Goal: Task Accomplishment & Management: Manage account settings

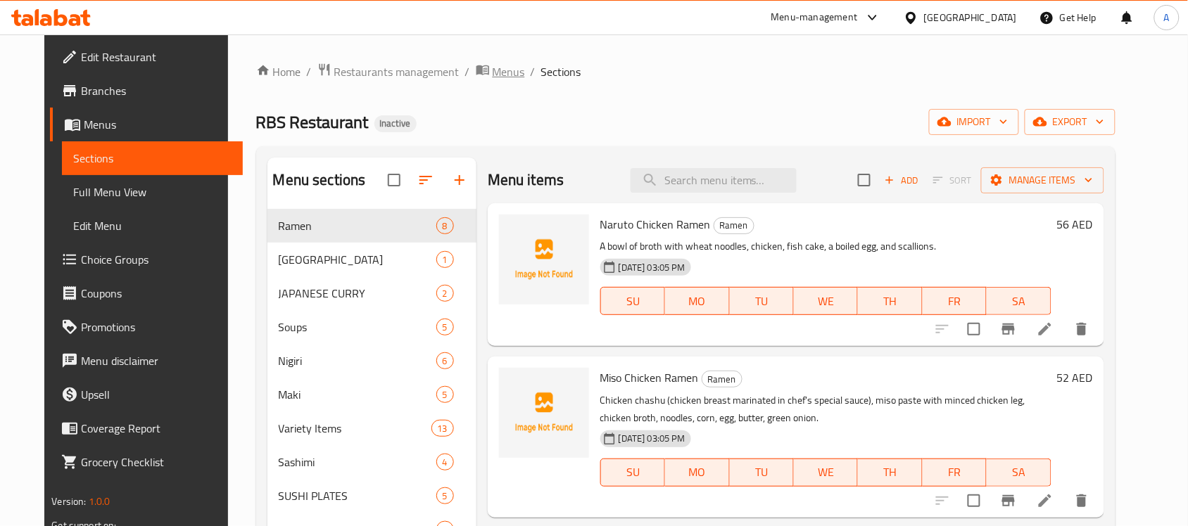
click at [493, 68] on span "Menus" at bounding box center [509, 71] width 32 height 17
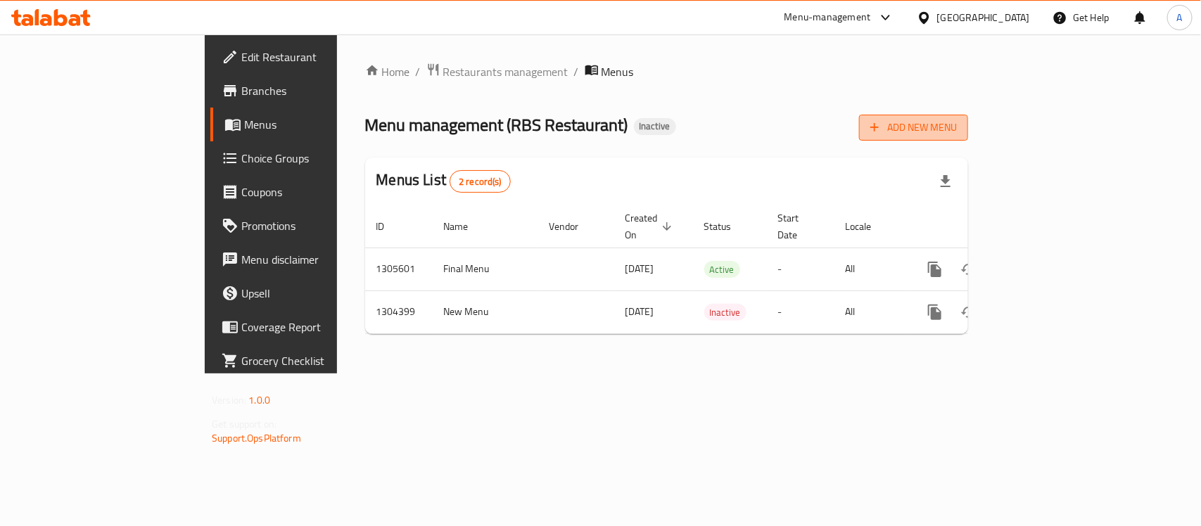
click at [957, 134] on span "Add New Menu" at bounding box center [914, 128] width 87 height 18
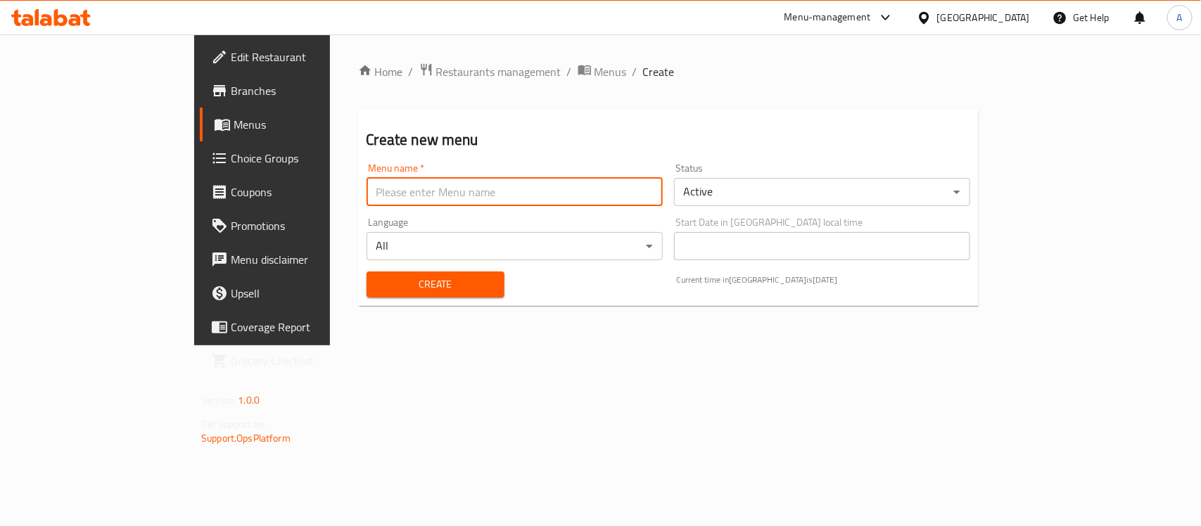
click at [367, 186] on input "text" at bounding box center [515, 192] width 296 height 28
type input "menu"
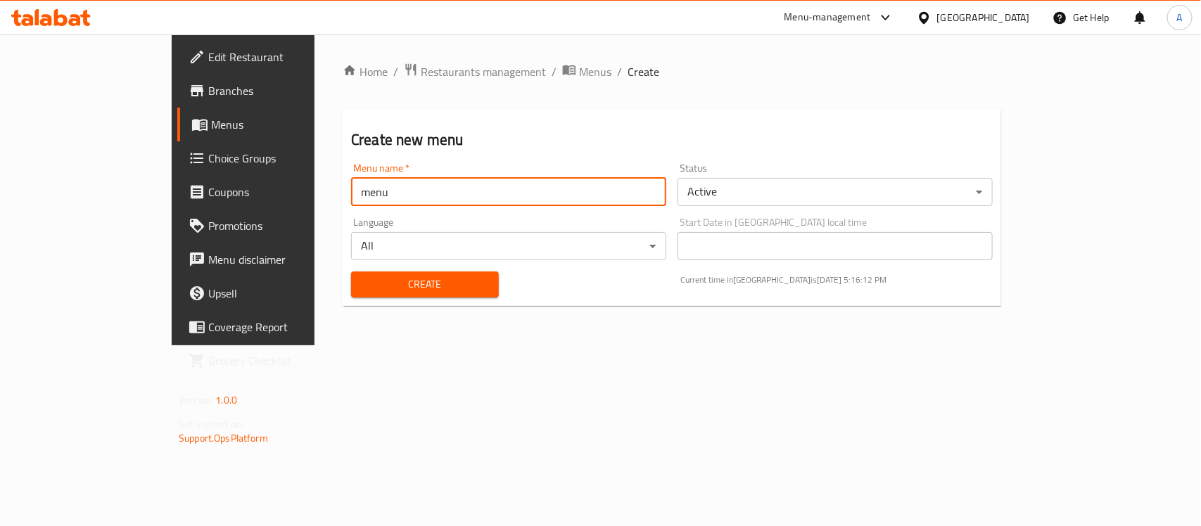
click at [362, 286] on span "Create" at bounding box center [424, 285] width 125 height 18
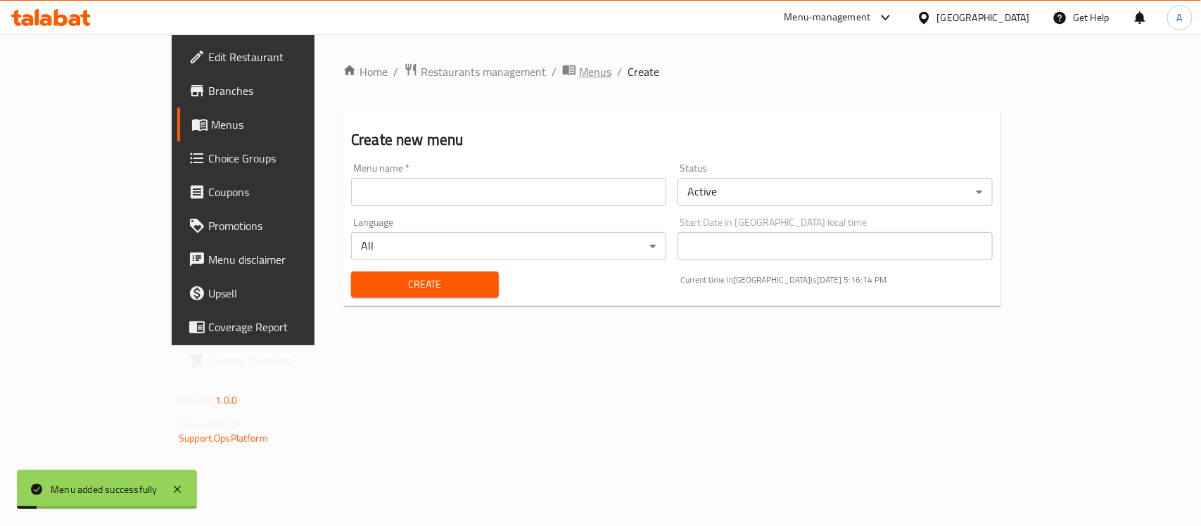
click at [562, 79] on span "breadcrumb" at bounding box center [570, 72] width 17 height 18
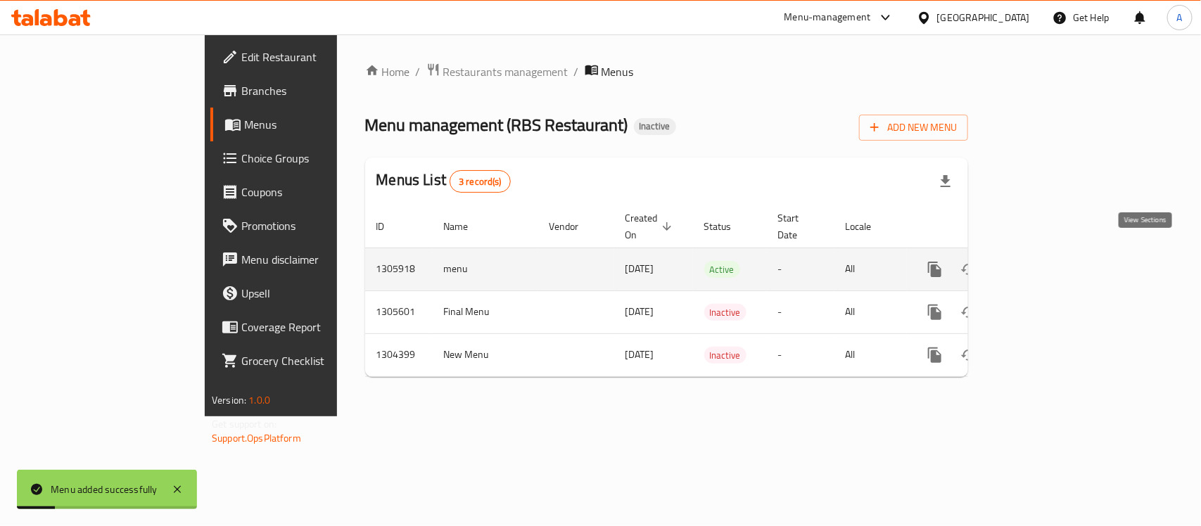
click at [1053, 253] on link "enhanced table" at bounding box center [1037, 270] width 34 height 34
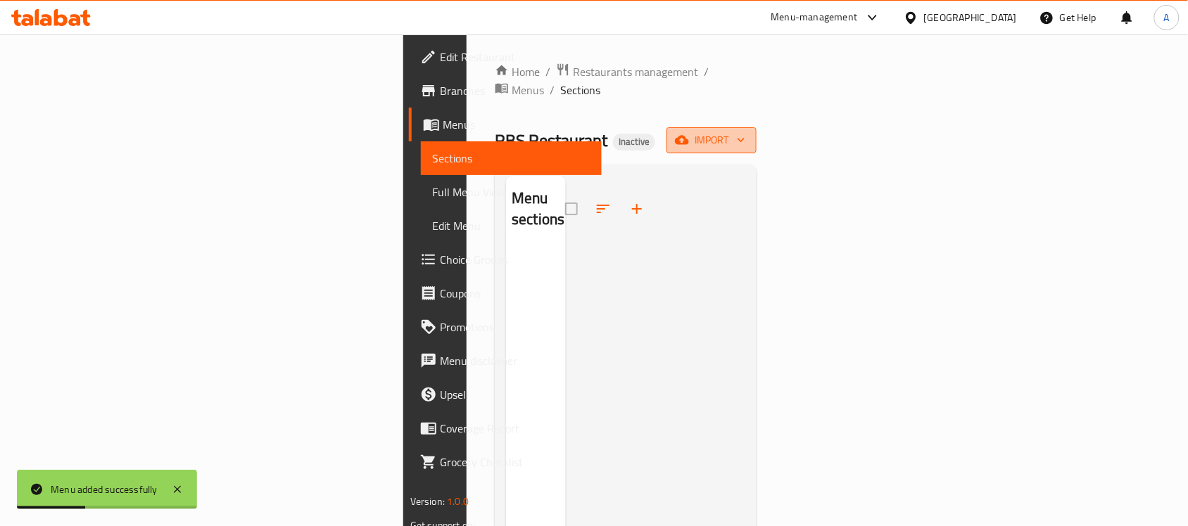
click at [745, 132] on span "import" at bounding box center [712, 141] width 68 height 18
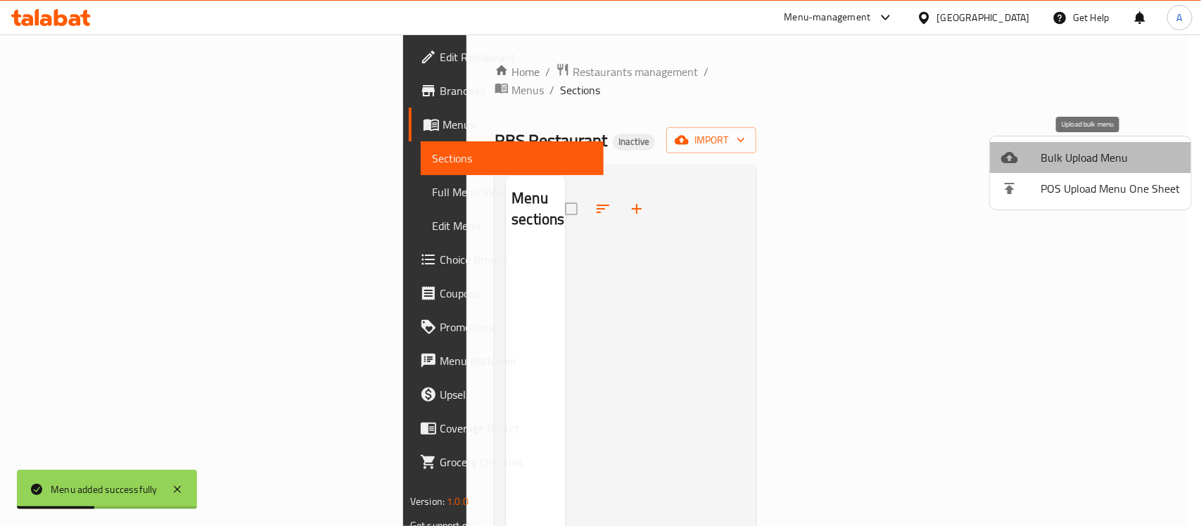
click at [1107, 155] on span "Bulk Upload Menu" at bounding box center [1110, 157] width 139 height 17
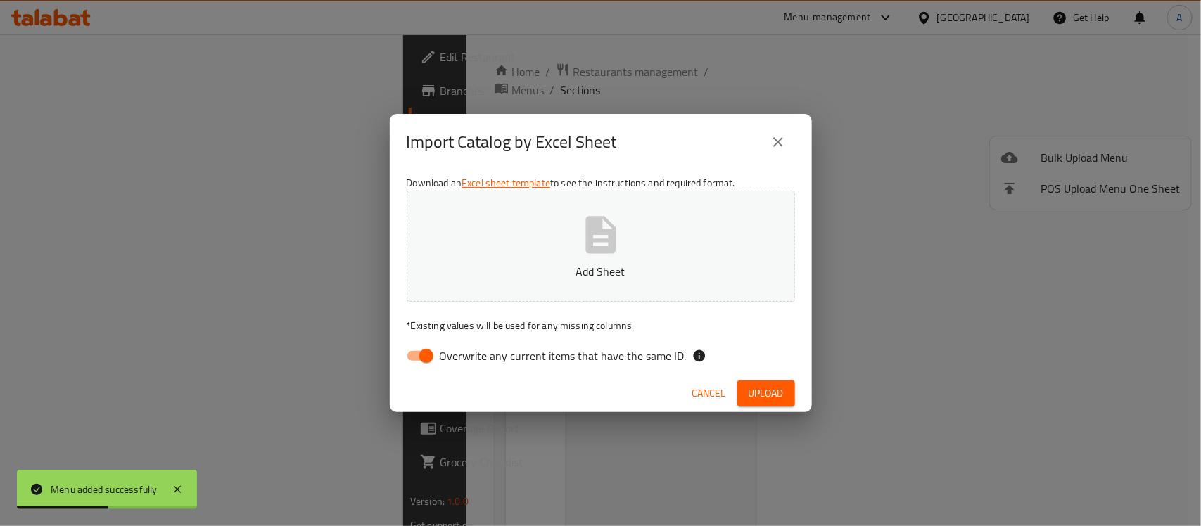
click at [431, 357] on input "Overwrite any current items that have the same ID." at bounding box center [426, 356] width 80 height 27
checkbox input "false"
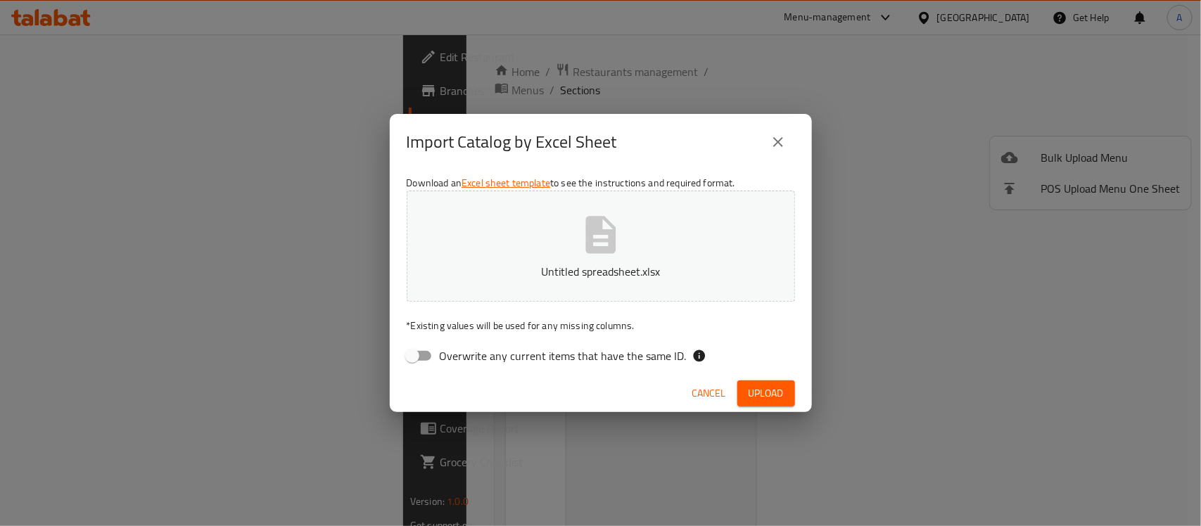
drag, startPoint x: 766, startPoint y: 400, endPoint x: 740, endPoint y: 400, distance: 26.0
click at [766, 400] on span "Upload" at bounding box center [766, 394] width 35 height 18
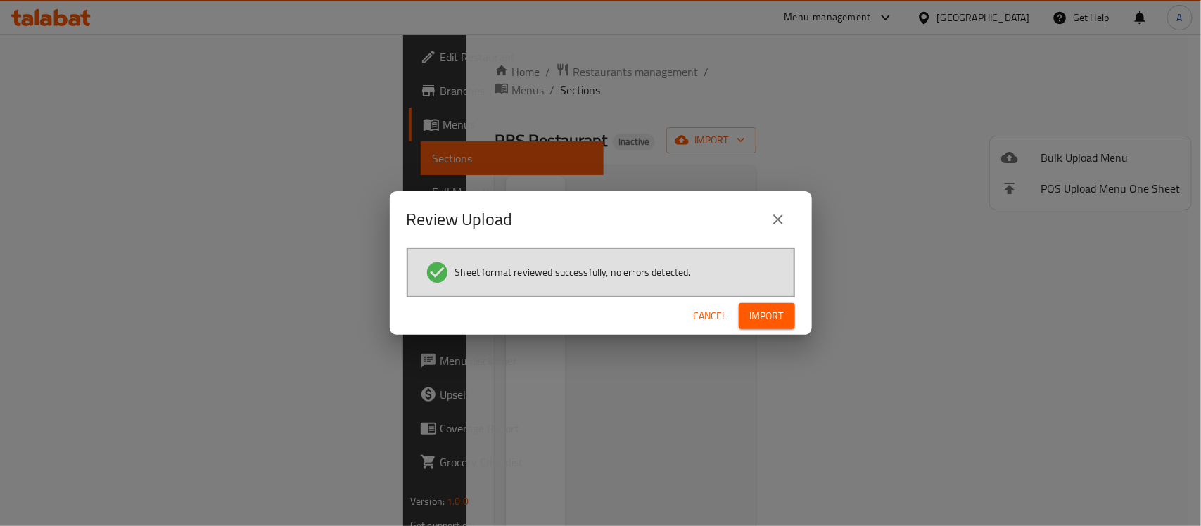
click at [776, 317] on span "Import" at bounding box center [767, 317] width 34 height 18
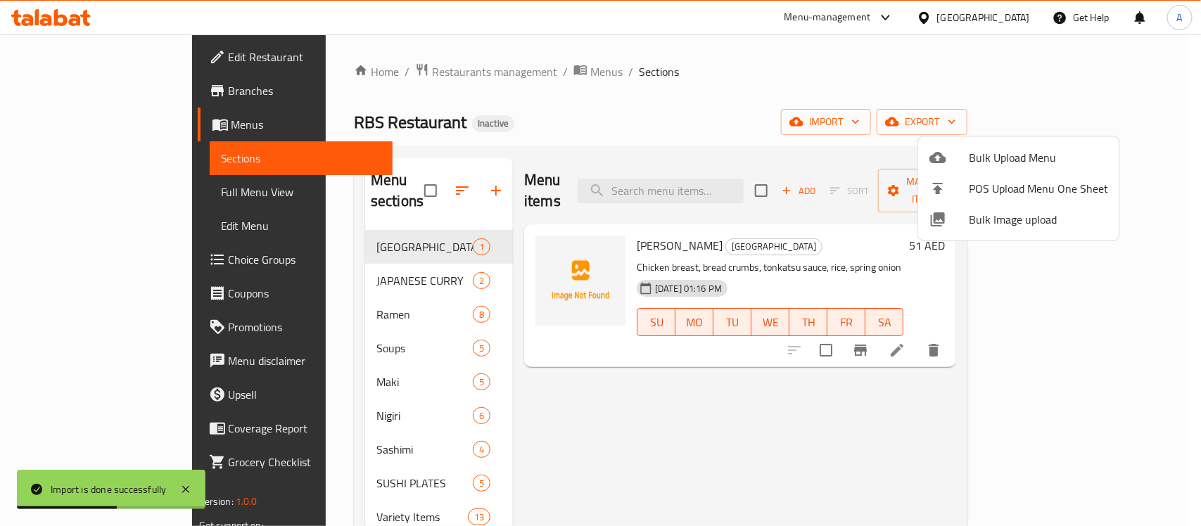
click at [655, 114] on div at bounding box center [600, 263] width 1201 height 526
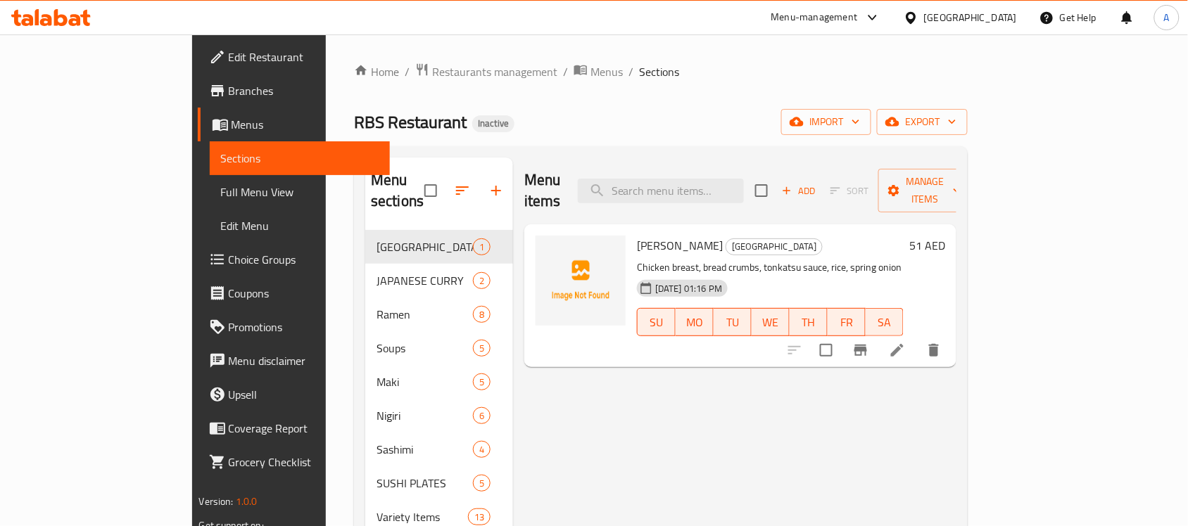
click at [229, 262] on span "Choice Groups" at bounding box center [304, 259] width 151 height 17
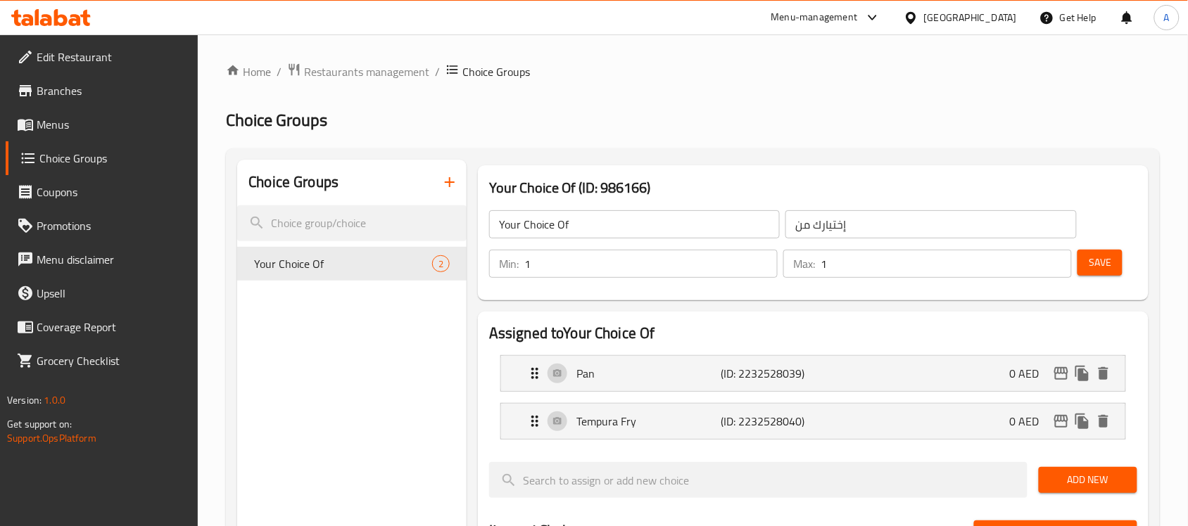
click at [447, 184] on icon "button" at bounding box center [449, 182] width 17 height 17
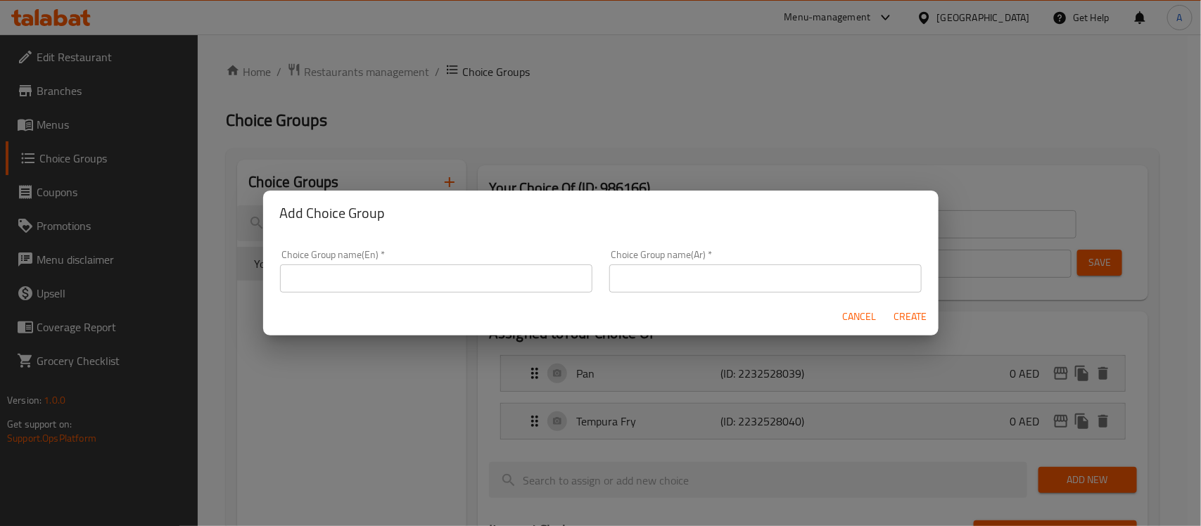
click at [419, 285] on input "text" at bounding box center [436, 279] width 312 height 28
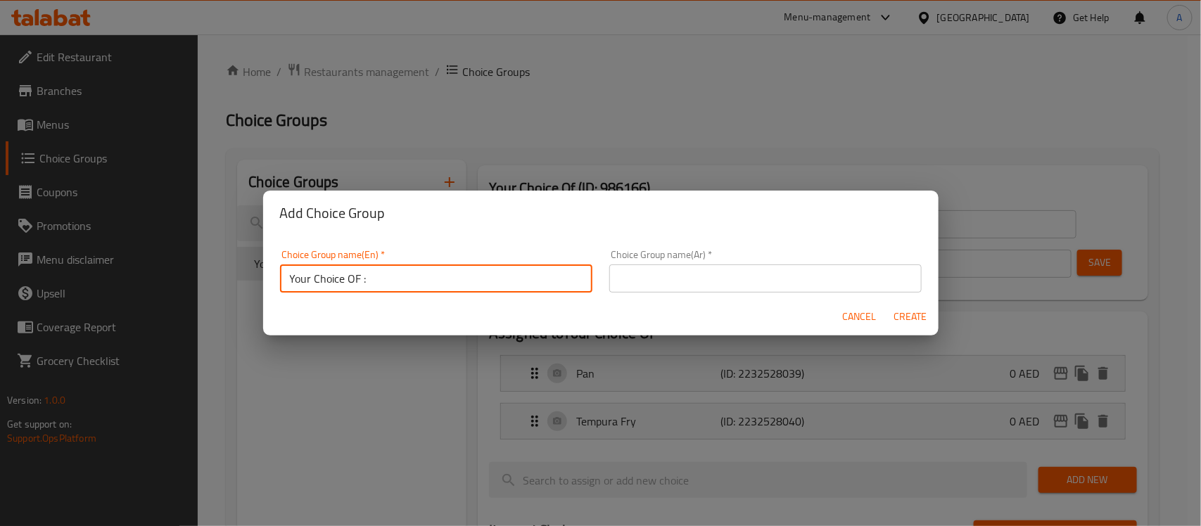
drag, startPoint x: 315, startPoint y: 279, endPoint x: 325, endPoint y: 287, distance: 13.5
click at [315, 279] on input "Your Choice OF :" at bounding box center [436, 279] width 312 height 28
type input "Your 1st Choice OF :"
click at [677, 271] on input "text" at bounding box center [765, 279] width 312 height 28
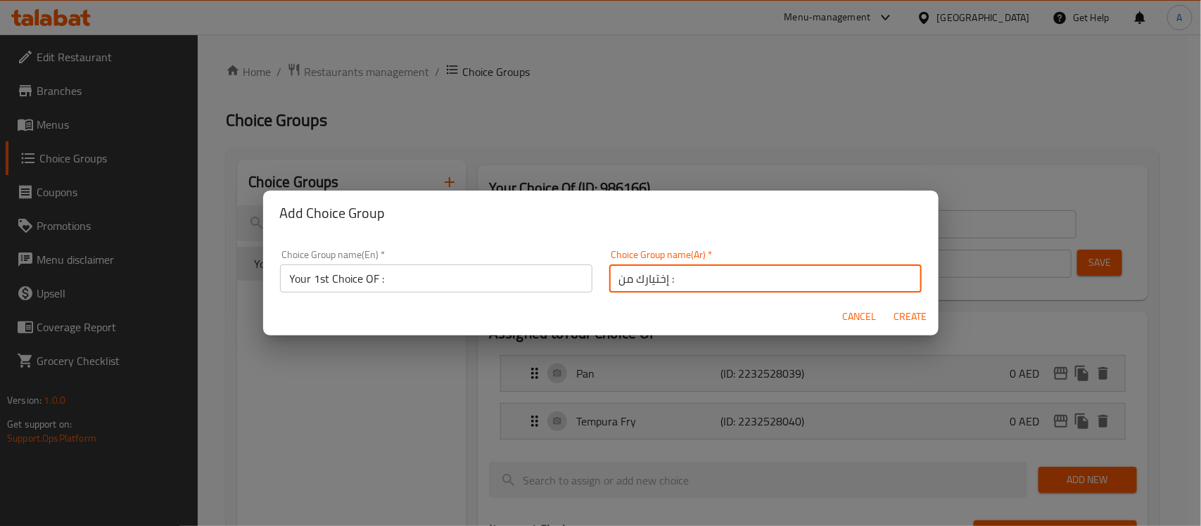
click at [628, 277] on input "إختيارك من :" at bounding box center [765, 279] width 312 height 28
type input "إختيارك الاول من :"
click at [916, 317] on span "Create" at bounding box center [911, 317] width 34 height 18
type input "Your 1st Choice OF :"
type input "إختيارك الاول من :"
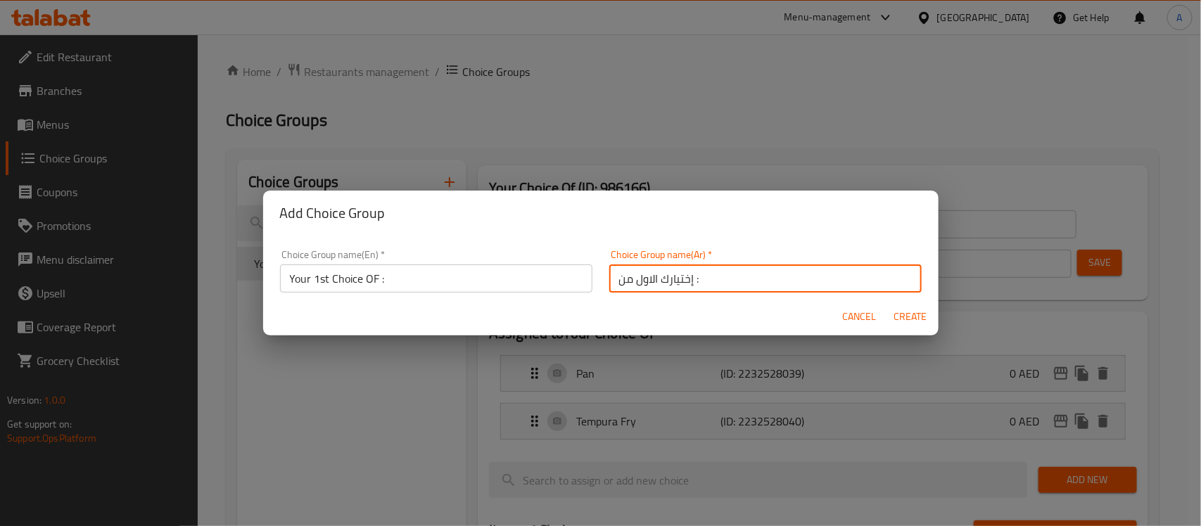
type input "0"
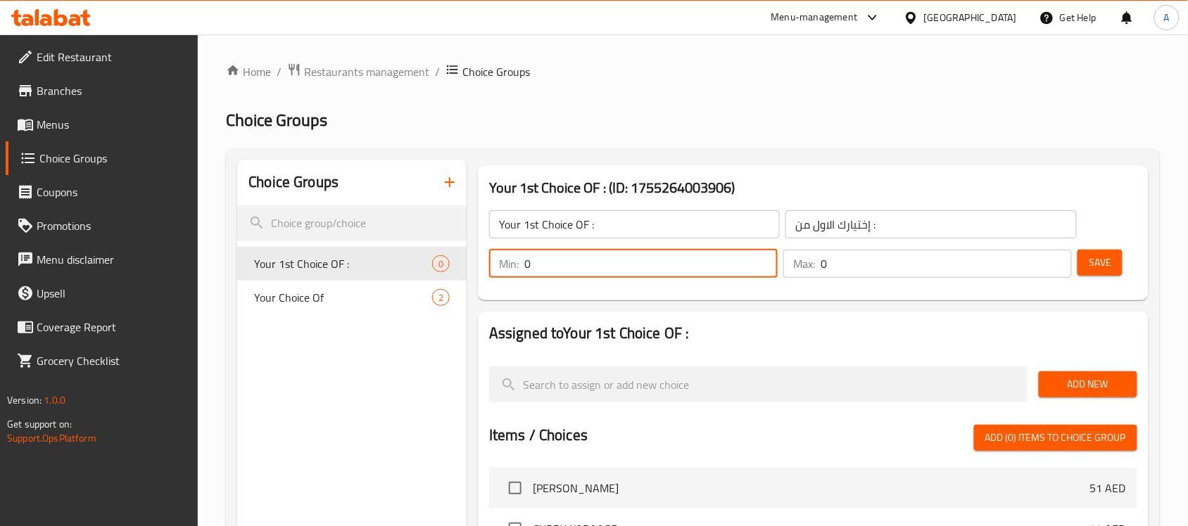
drag, startPoint x: 533, startPoint y: 262, endPoint x: 518, endPoint y: 264, distance: 15.5
click at [518, 264] on div "Min: 0 ​" at bounding box center [633, 264] width 289 height 28
type input "1"
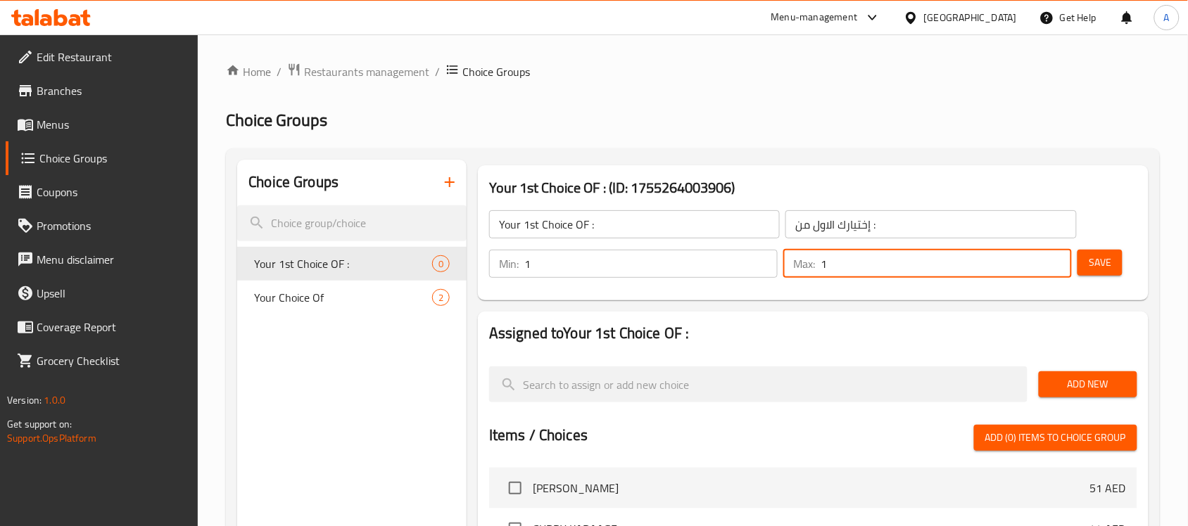
click at [823, 265] on input "1" at bounding box center [946, 264] width 251 height 28
type input "1"
click at [543, 232] on input "Your 1st Choice OF :" at bounding box center [634, 224] width 291 height 28
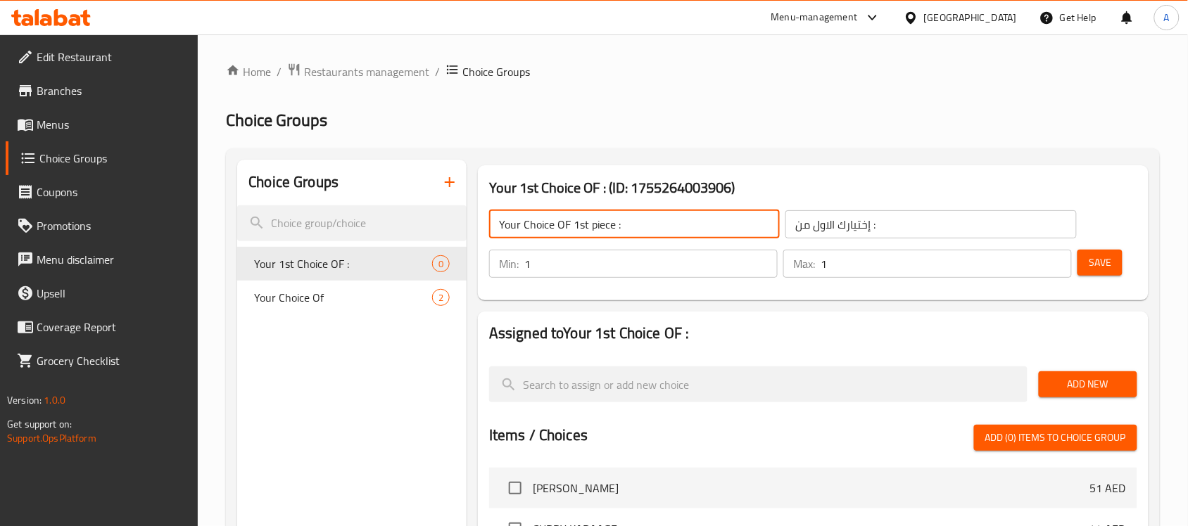
type input "Your Choice OF 1st piece :"
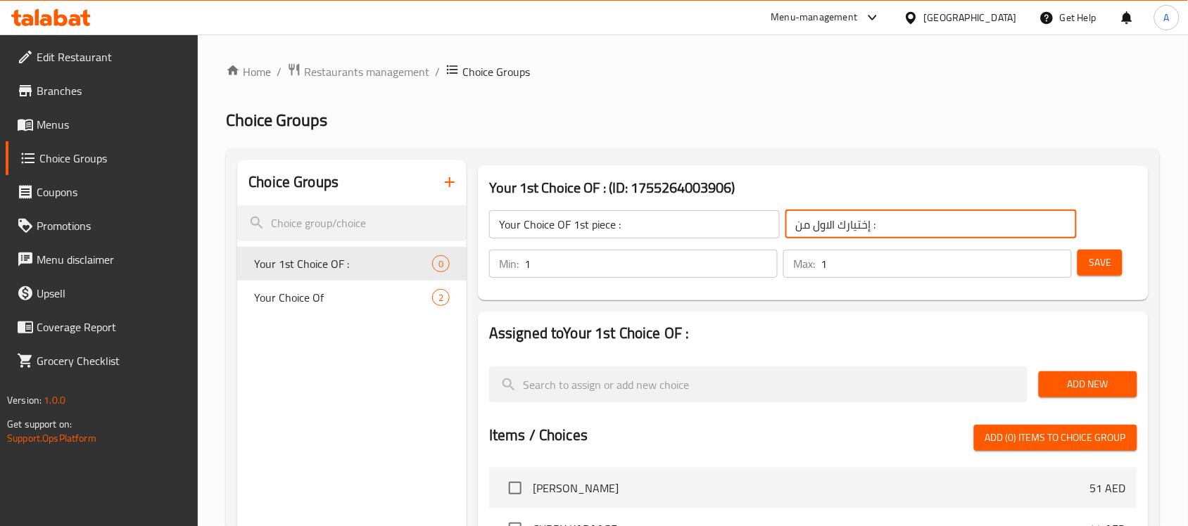
click at [818, 225] on input "إختيارك الاول من :" at bounding box center [930, 224] width 291 height 28
click at [848, 224] on input "إختيارك من :" at bounding box center [930, 224] width 291 height 28
type input "إختيارك من القطعة الاولي:"
click at [1089, 265] on span "Save" at bounding box center [1100, 263] width 23 height 18
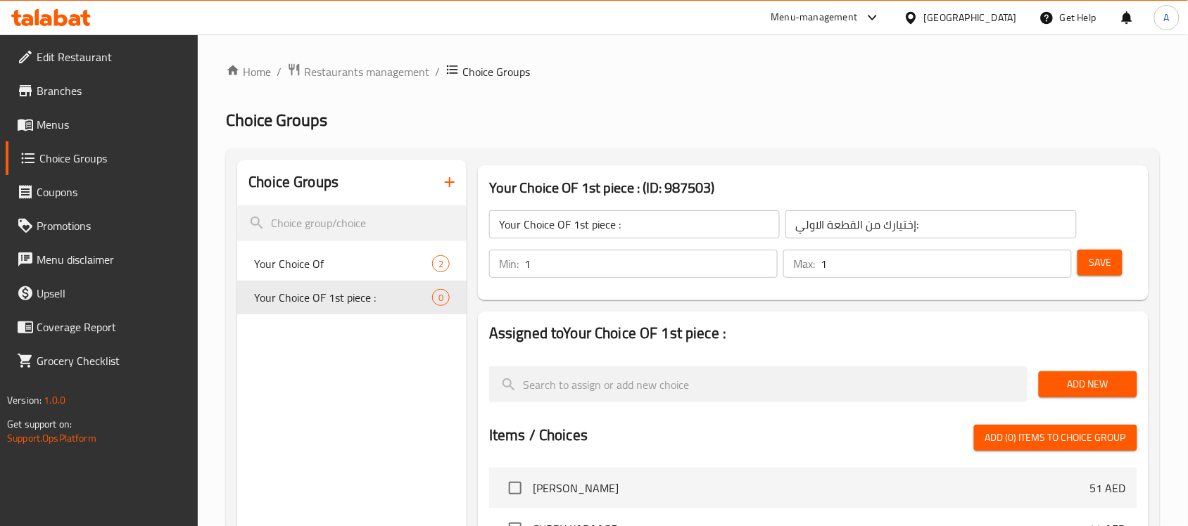
click at [1091, 389] on span "Add New" at bounding box center [1088, 385] width 76 height 18
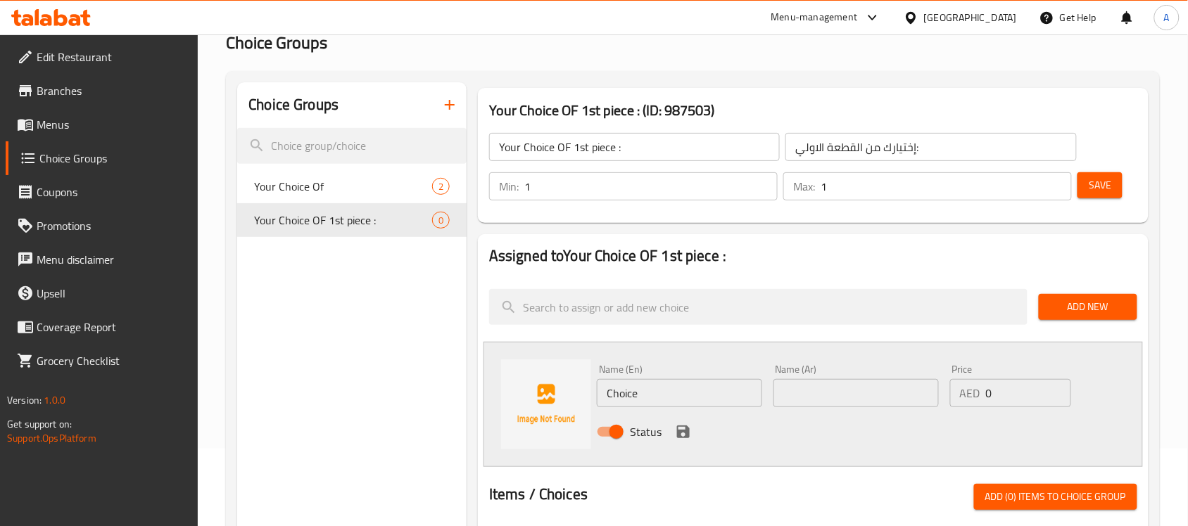
scroll to position [176, 0]
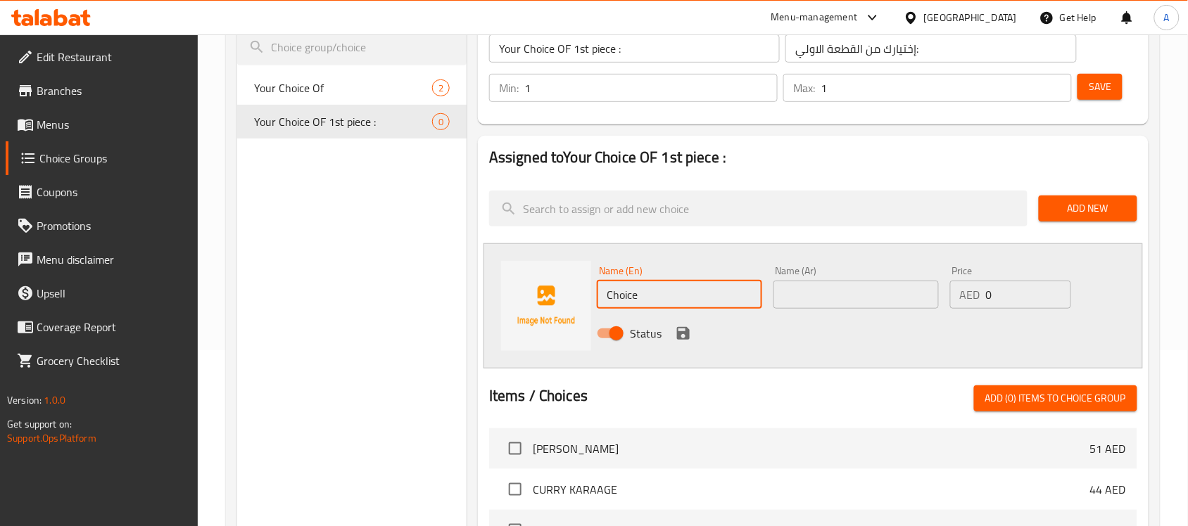
click at [652, 285] on input "Choice" at bounding box center [679, 295] width 165 height 28
paste input "HONEY ROASTED PISTACHIO"
type input "HONEY ROASTED PISTACHIO"
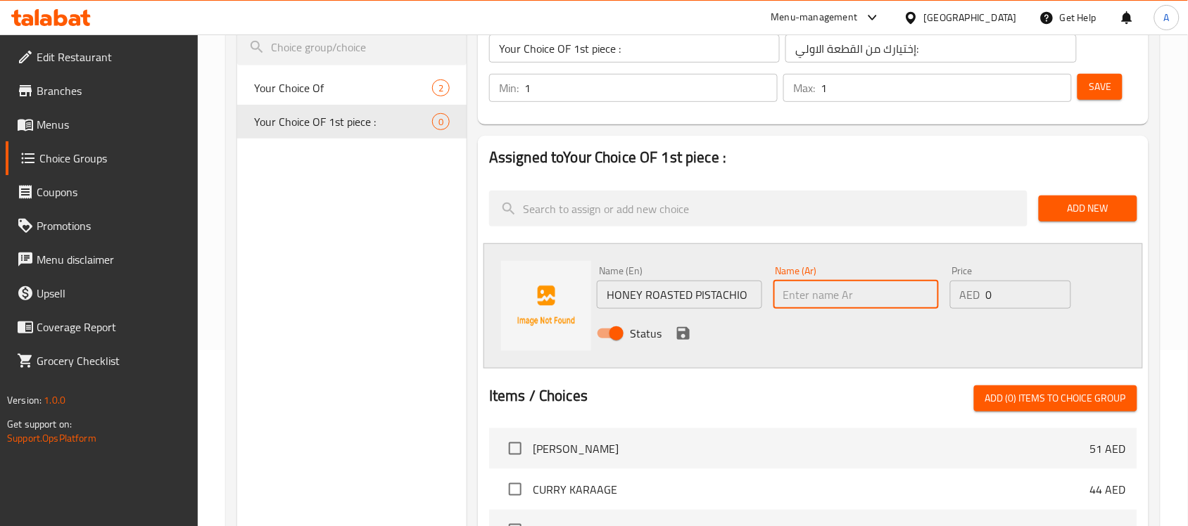
click at [828, 305] on input "text" at bounding box center [855, 295] width 165 height 28
paste input "فستق محمص بالعسل"
type input "فستق محمص بالعسل"
click at [683, 332] on icon "save" at bounding box center [683, 333] width 13 height 13
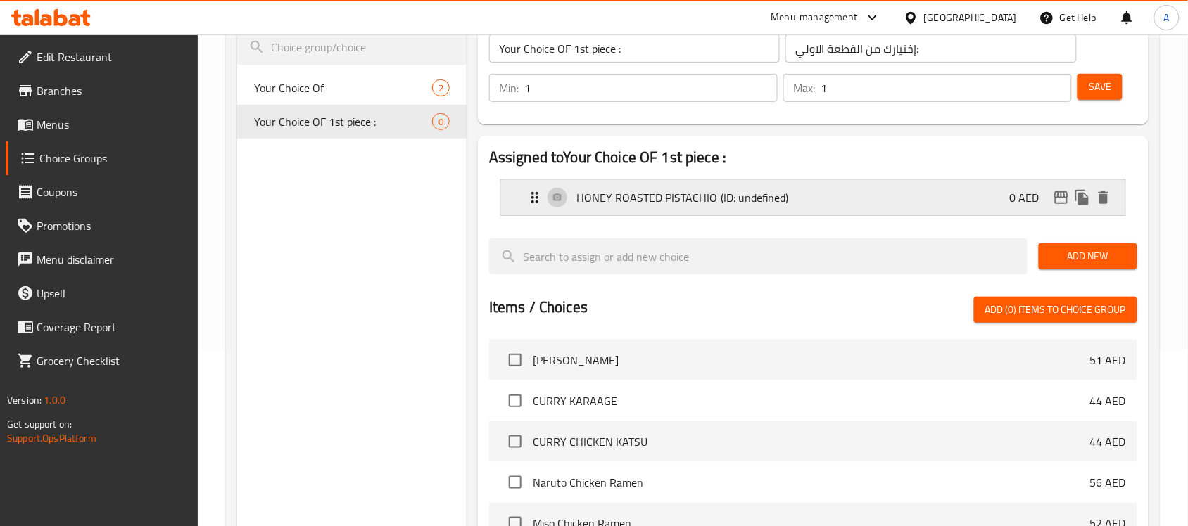
click at [783, 197] on p "(ID: undefined)" at bounding box center [769, 197] width 96 height 17
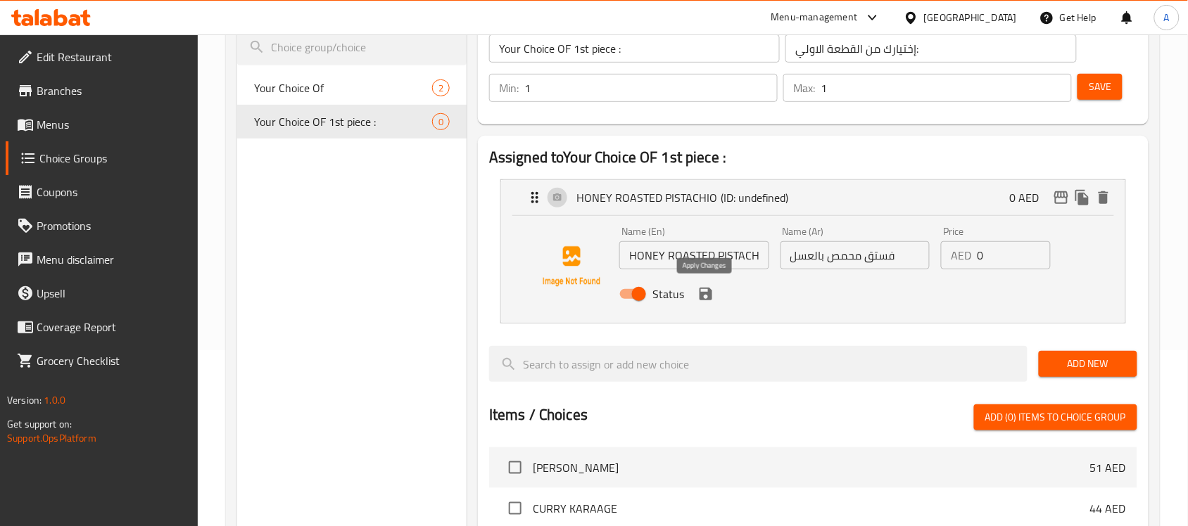
click at [708, 300] on icon "save" at bounding box center [706, 294] width 13 height 13
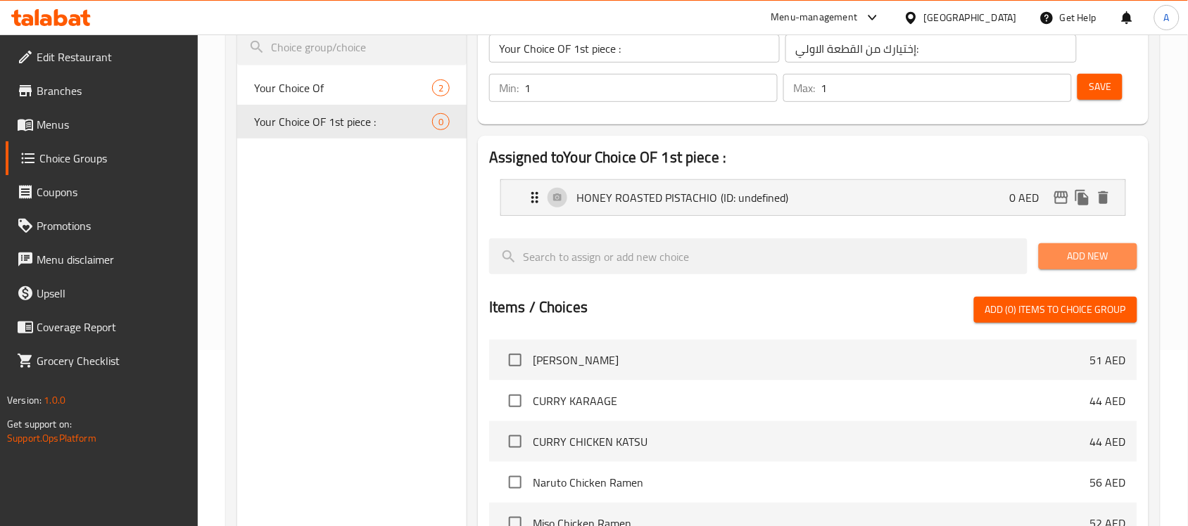
click at [1092, 258] on span "Add New" at bounding box center [1088, 257] width 76 height 18
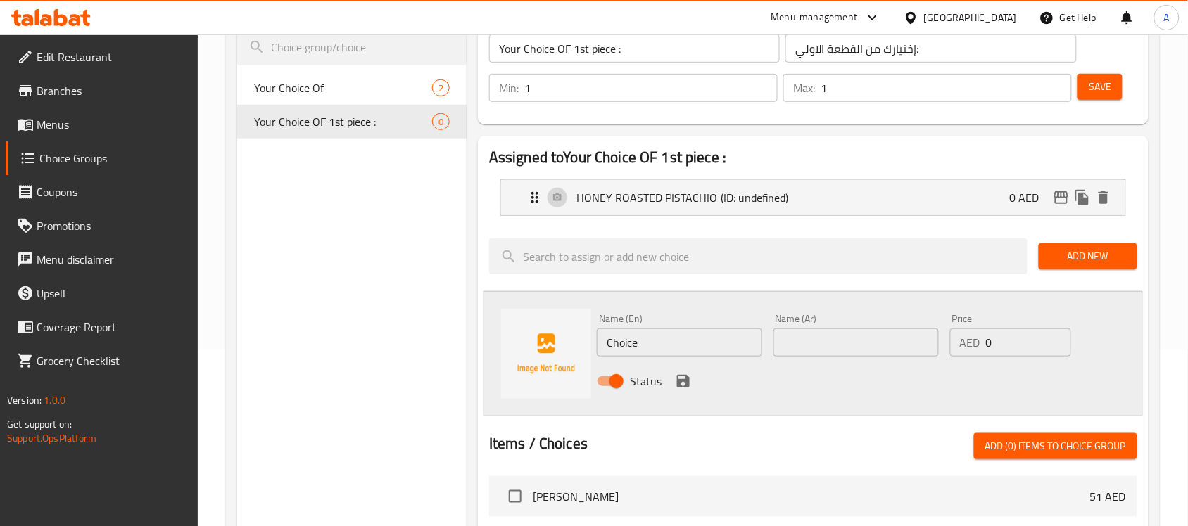
click at [824, 345] on input "text" at bounding box center [855, 343] width 165 height 28
paste input "شوكولاتة بلجيكية بالبندق"
type input "شوكولاتة بلجيكية بالبندق"
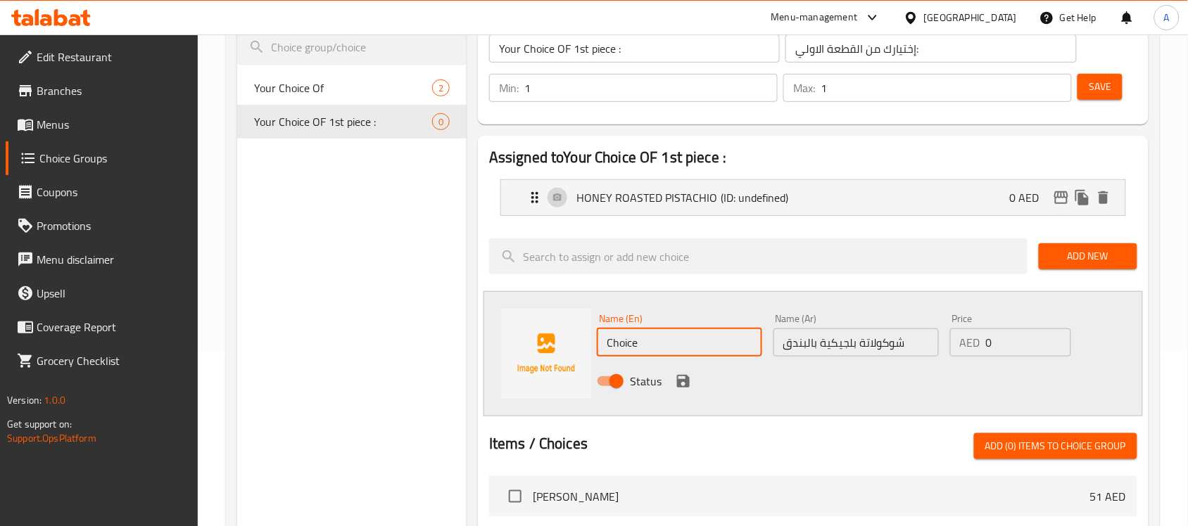
click at [711, 338] on input "Choice" at bounding box center [679, 343] width 165 height 28
paste input "BELGIAN CHOCOLATE & HAZELNUT"
click at [707, 345] on input "ChoiceBELGIAN CHOCOLATE & HAZELNUT" at bounding box center [679, 343] width 165 height 28
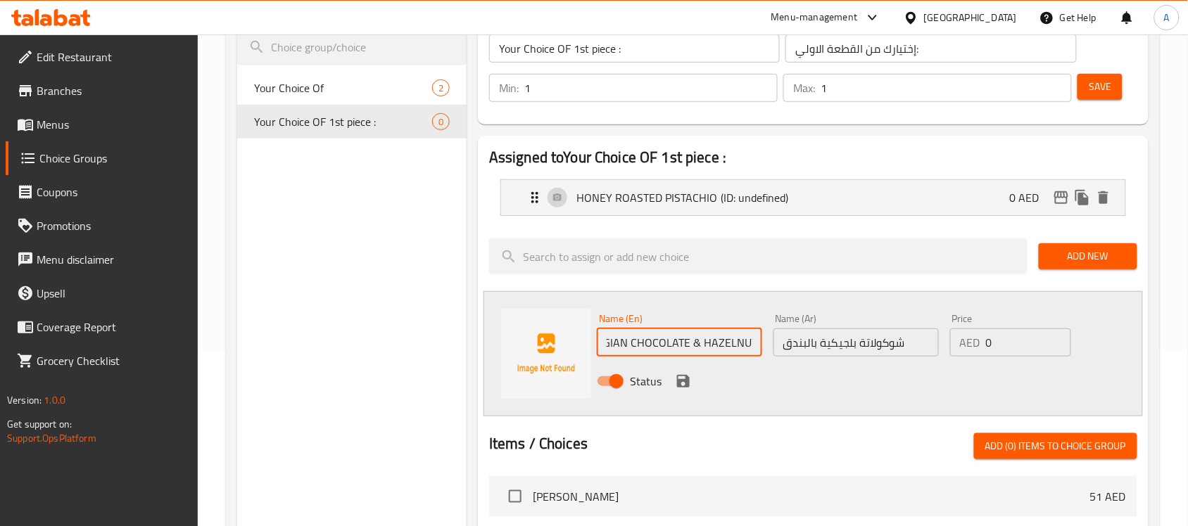
click at [707, 345] on input "ChoiceBELGIAN CHOCOLATE & HAZELNUT" at bounding box center [679, 343] width 165 height 28
paste input "text"
type input "BELGIAN CHOCOLATE & HAZELNUT"
click at [725, 381] on div "Status" at bounding box center [855, 381] width 529 height 38
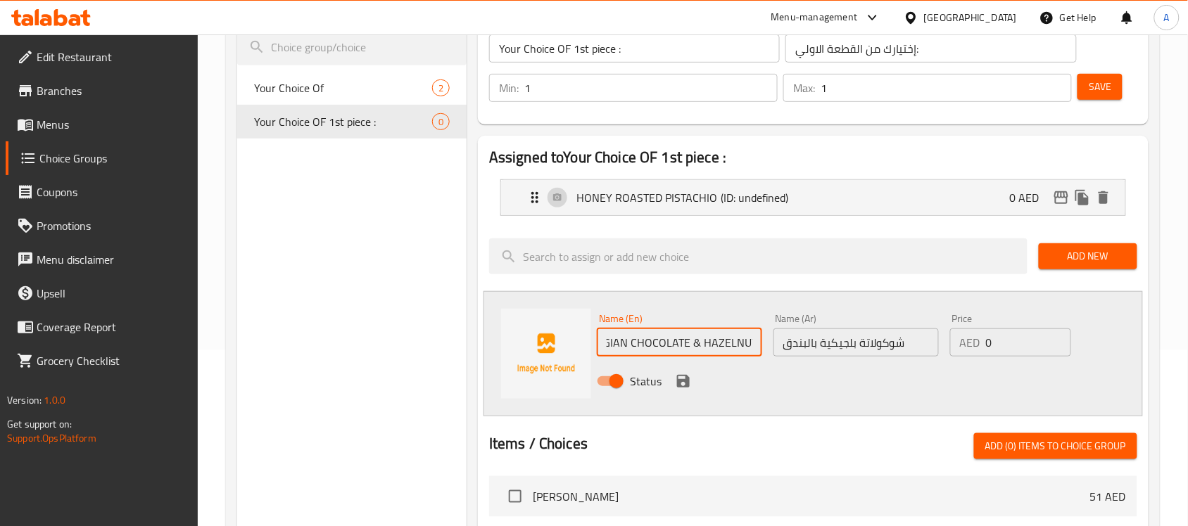
scroll to position [0, 0]
click at [686, 381] on icon "save" at bounding box center [683, 381] width 13 height 13
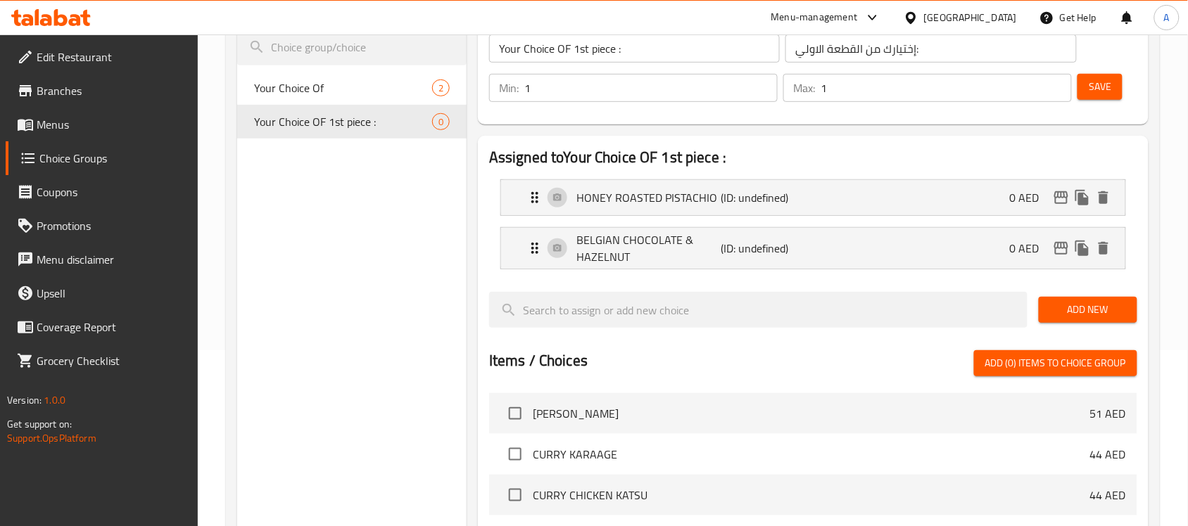
click at [1100, 307] on span "Add New" at bounding box center [1088, 310] width 76 height 18
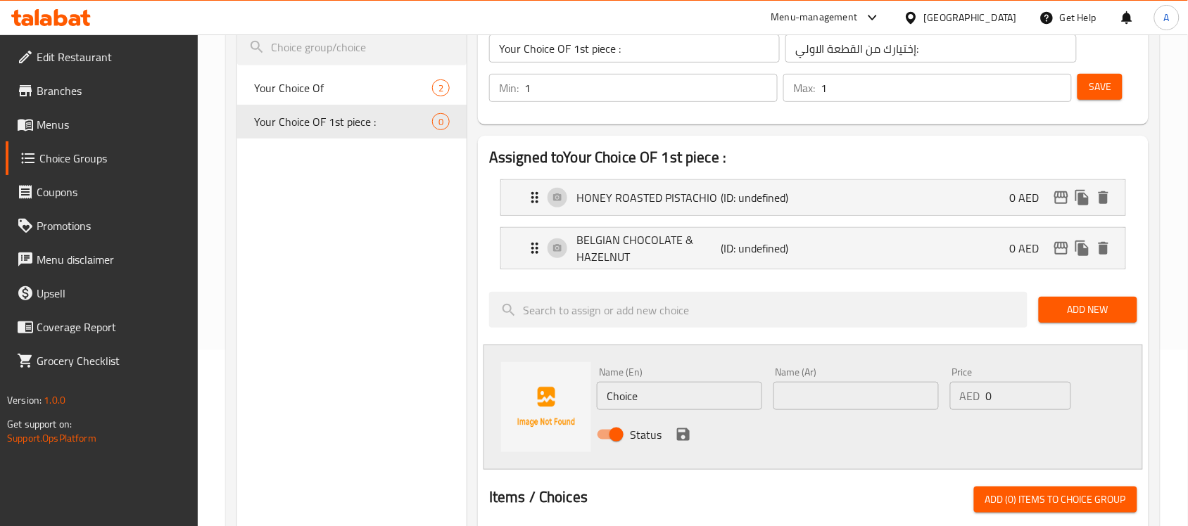
click at [714, 401] on input "Choice" at bounding box center [679, 396] width 165 height 28
paste input "YUZU & LEMON"
type input "YUZU & LEMON"
click at [855, 391] on input "text" at bounding box center [855, 396] width 165 height 28
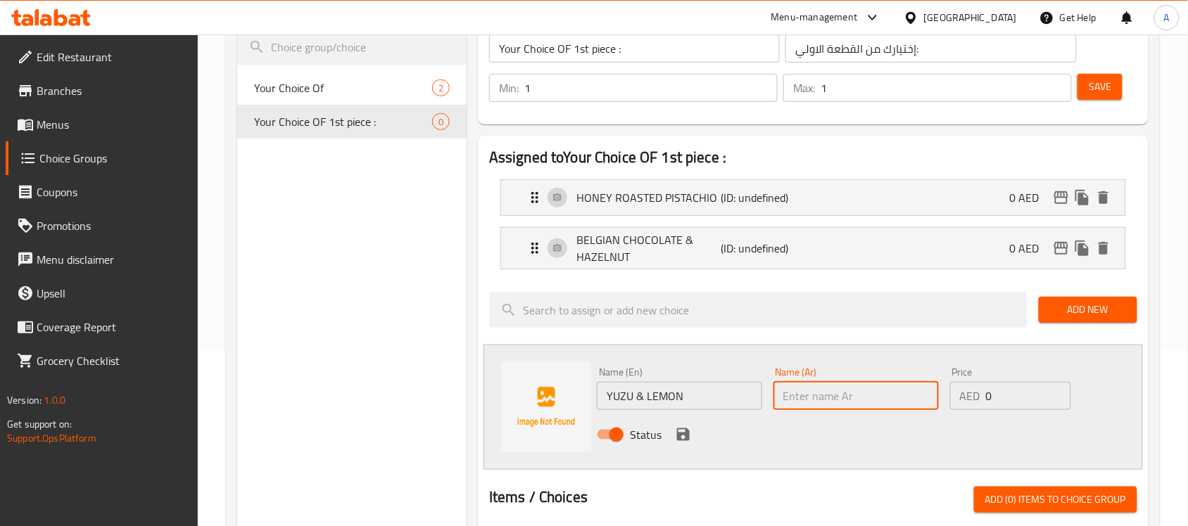
paste input "يوزو وليمون"
type input "يوزو وليمون"
click at [681, 433] on icon "save" at bounding box center [683, 434] width 17 height 17
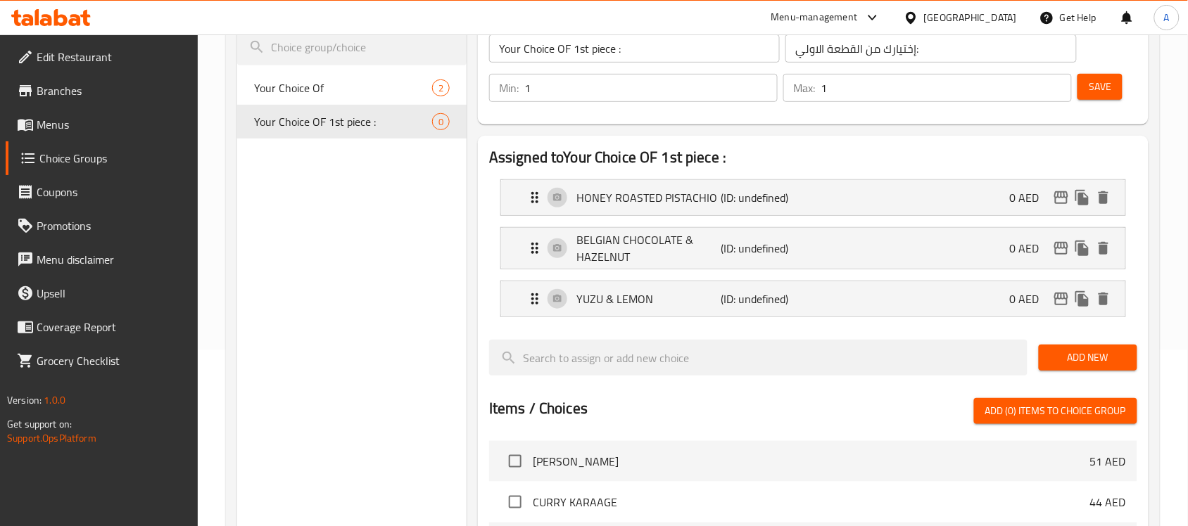
click at [1065, 354] on span "Add New" at bounding box center [1088, 358] width 76 height 18
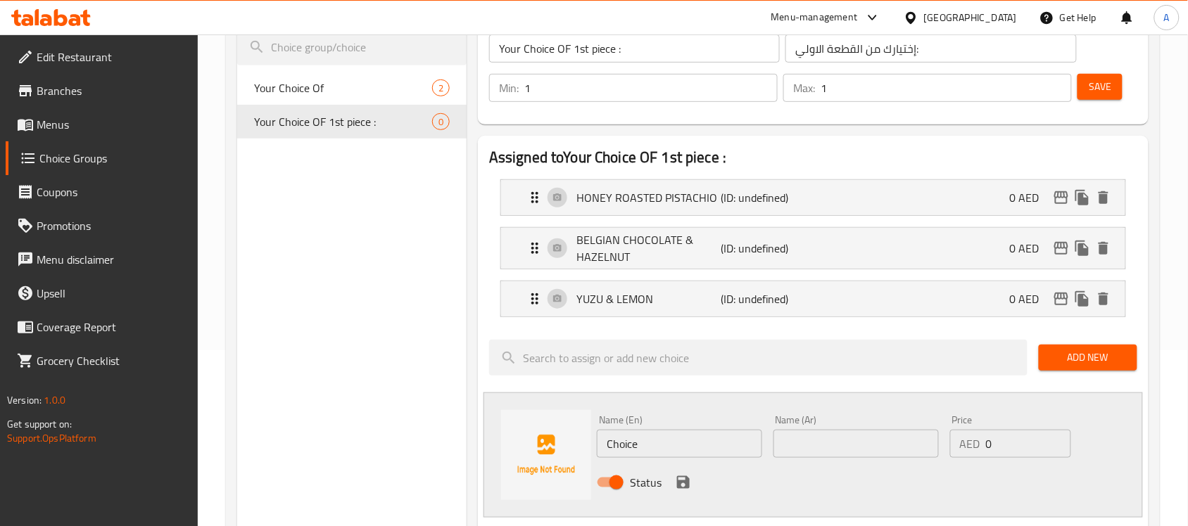
click at [841, 438] on input "text" at bounding box center [855, 444] width 165 height 28
paste input "[PERSON_NAME] فروت ومانجو"
type input "[PERSON_NAME] فروت ومانجو"
click at [649, 438] on input "Choice" at bounding box center [679, 444] width 165 height 28
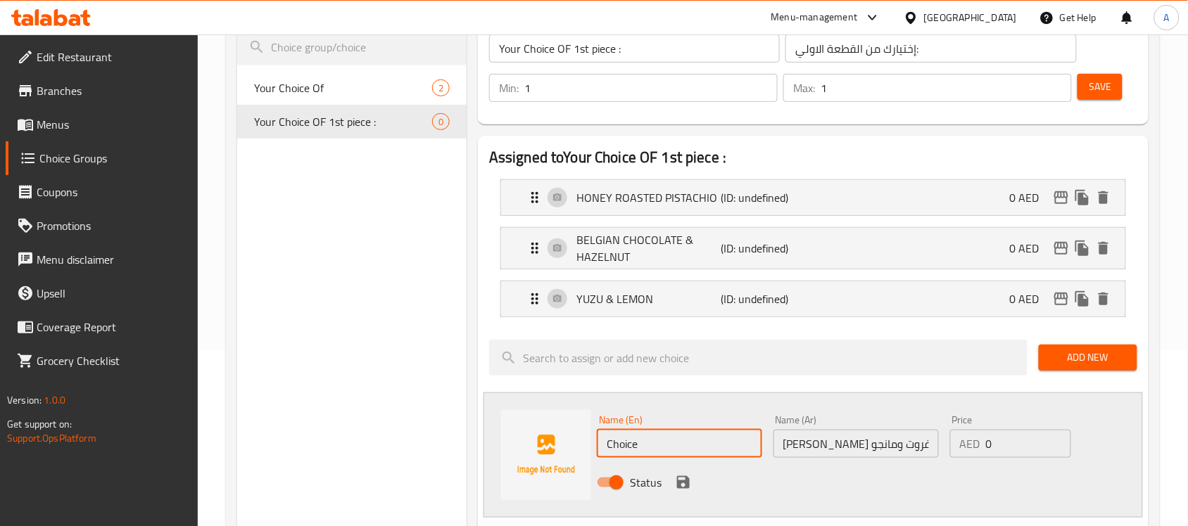
paste input "PASSION FRUIT & MANGO"
type input "PASSION FRUIT & MANGO"
click at [685, 482] on icon "save" at bounding box center [683, 482] width 13 height 13
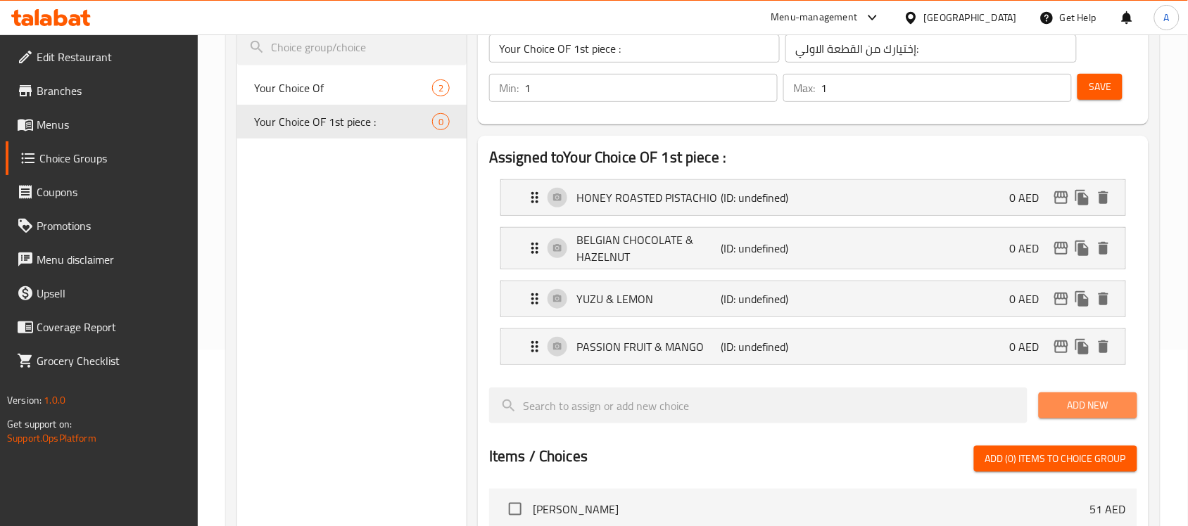
click at [1098, 416] on button "Add New" at bounding box center [1088, 406] width 99 height 26
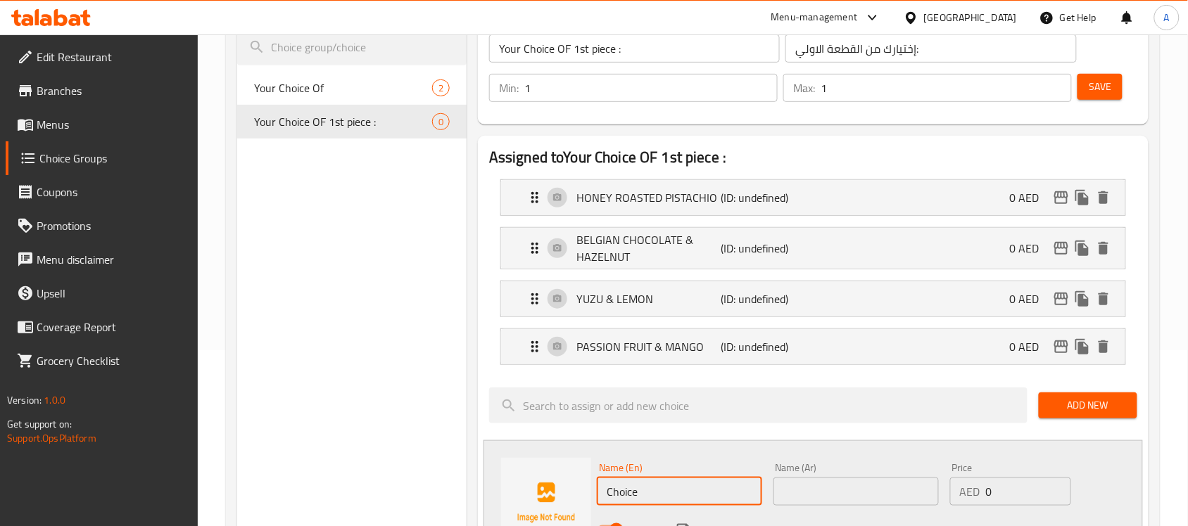
click at [654, 487] on input "Choice" at bounding box center [679, 492] width 165 height 28
paste input "UJI MATCHA & GREEN TEA"
type input "UJI MATCHA & GREEN TEA"
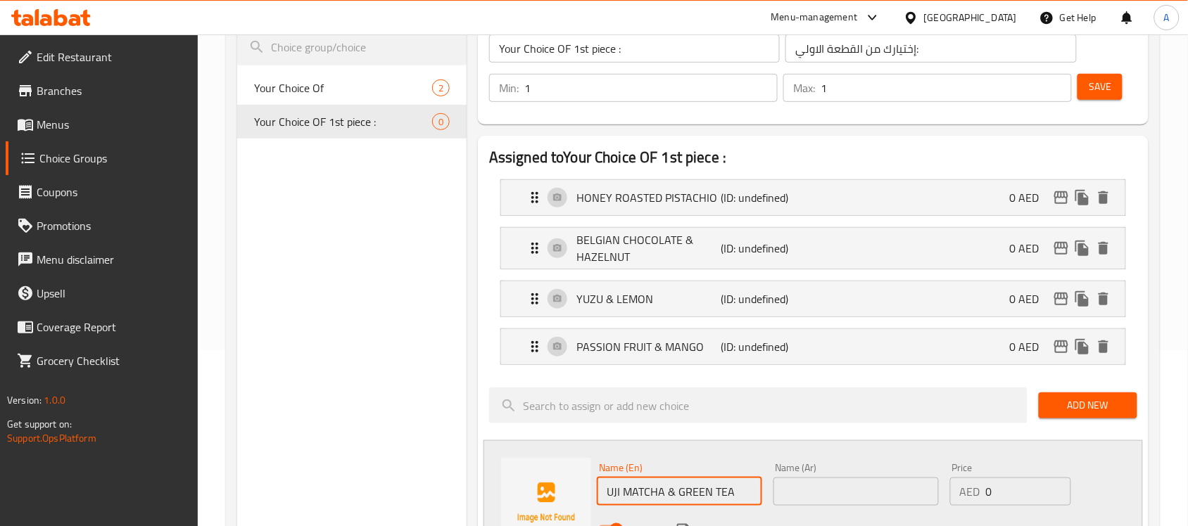
click at [811, 495] on input "text" at bounding box center [855, 492] width 165 height 28
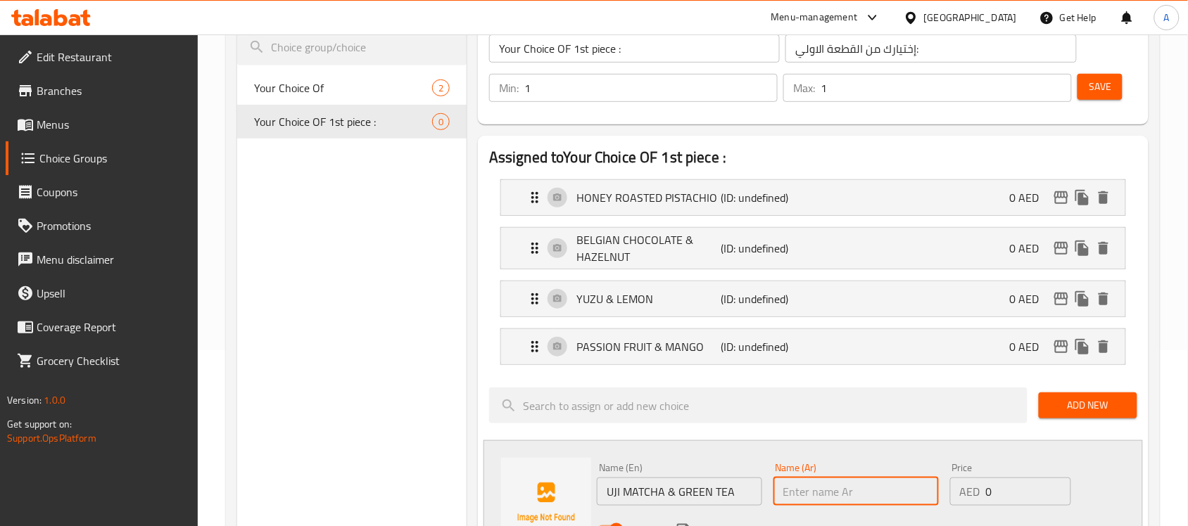
paste input "[PERSON_NAME] وشاي أخضر"
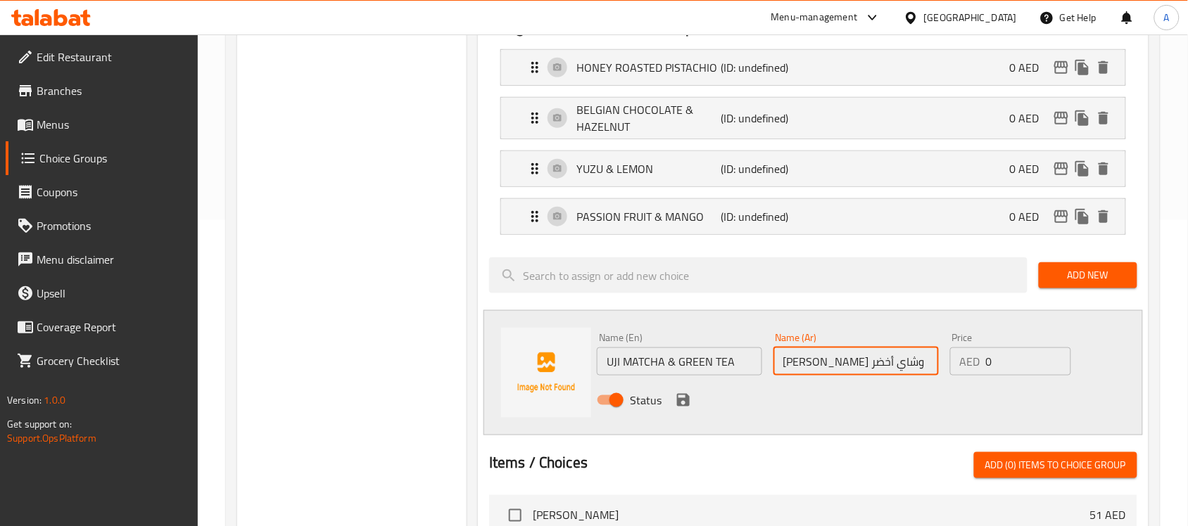
scroll to position [352, 0]
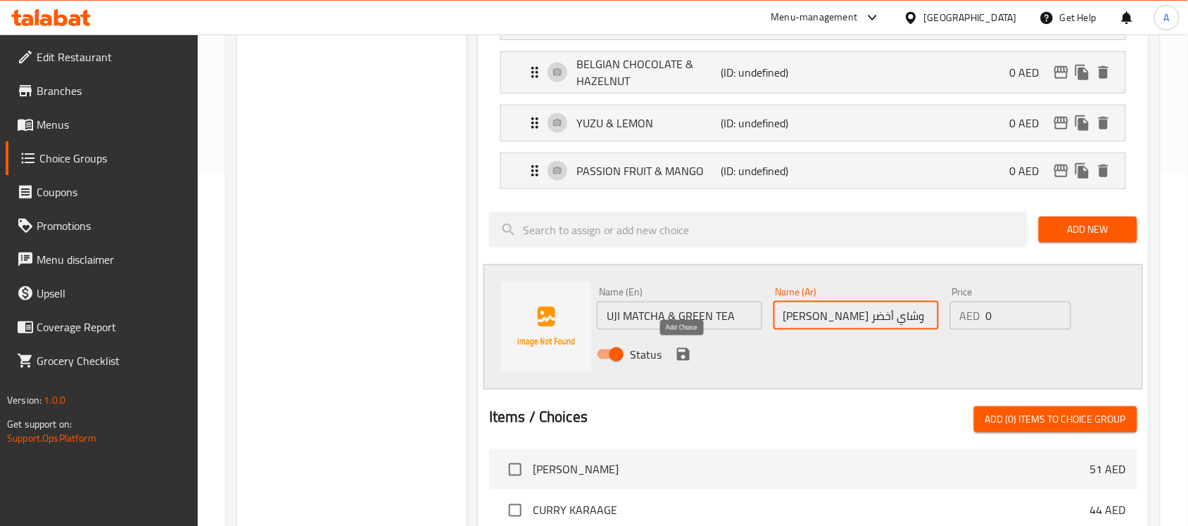
type input "[PERSON_NAME] وشاي أخضر"
click at [680, 359] on icon "save" at bounding box center [683, 354] width 13 height 13
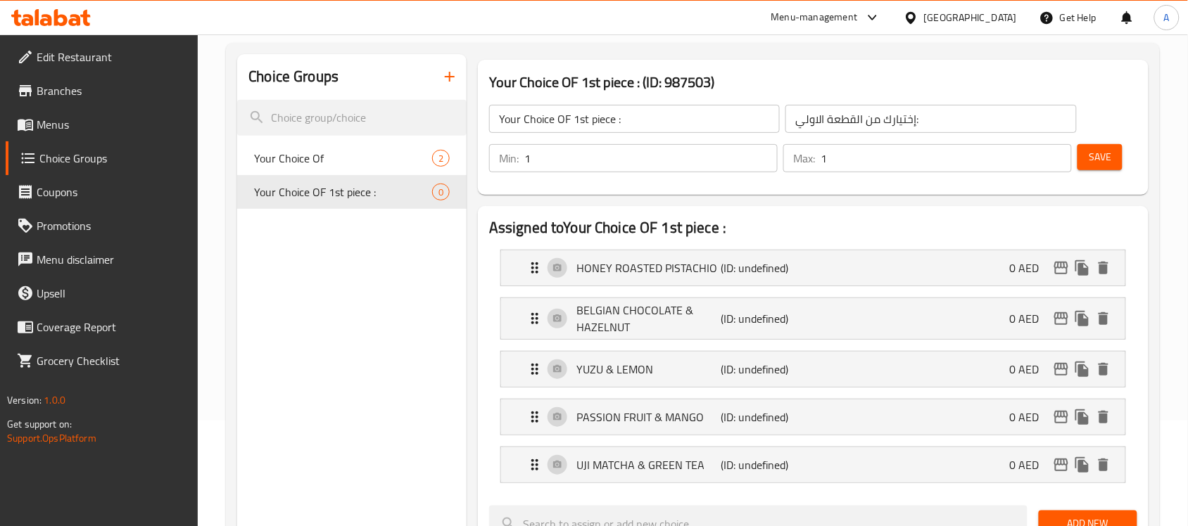
scroll to position [88, 0]
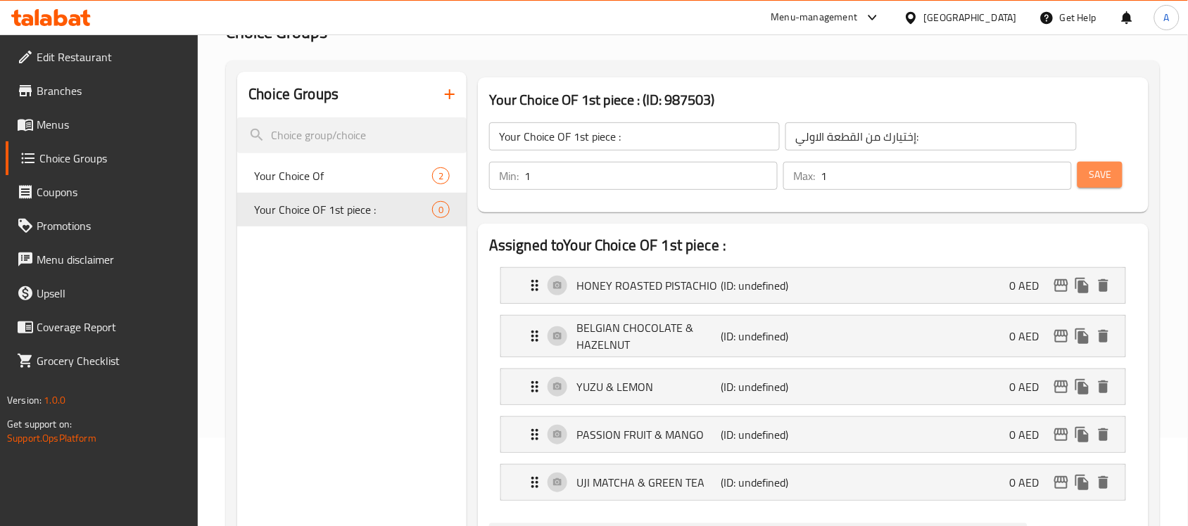
click at [1109, 177] on span "Save" at bounding box center [1100, 175] width 23 height 18
click at [443, 212] on icon "duplicate" at bounding box center [444, 209] width 13 height 15
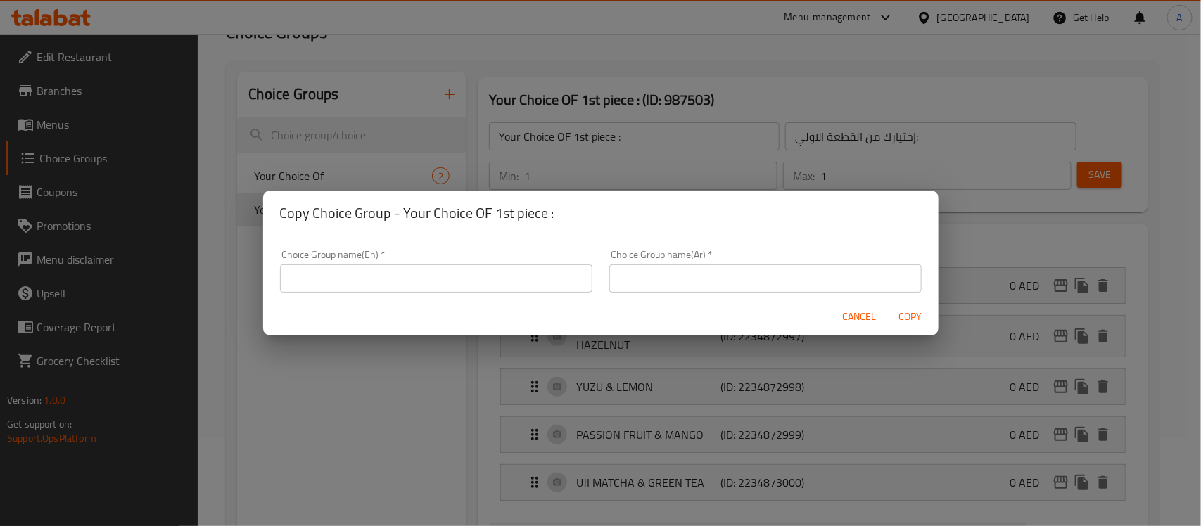
click at [362, 283] on input "text" at bounding box center [436, 279] width 312 height 28
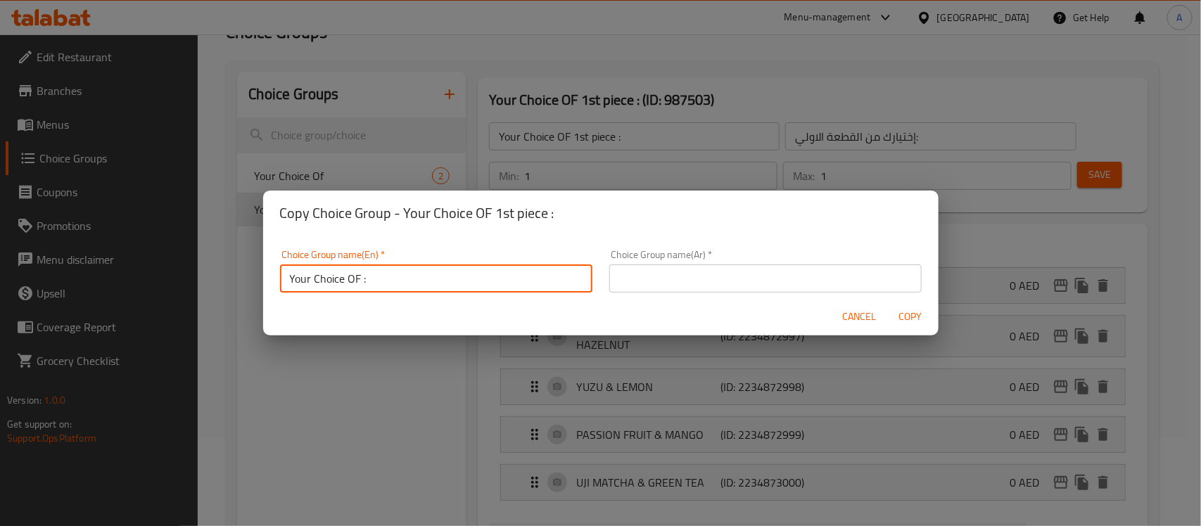
click at [314, 278] on input "Your Choice OF :" at bounding box center [436, 279] width 312 height 28
click at [359, 279] on input "Your Choice OF :" at bounding box center [436, 279] width 312 height 28
type input "Your Choice OF 2nd piece :"
click at [681, 278] on input "text" at bounding box center [765, 279] width 312 height 28
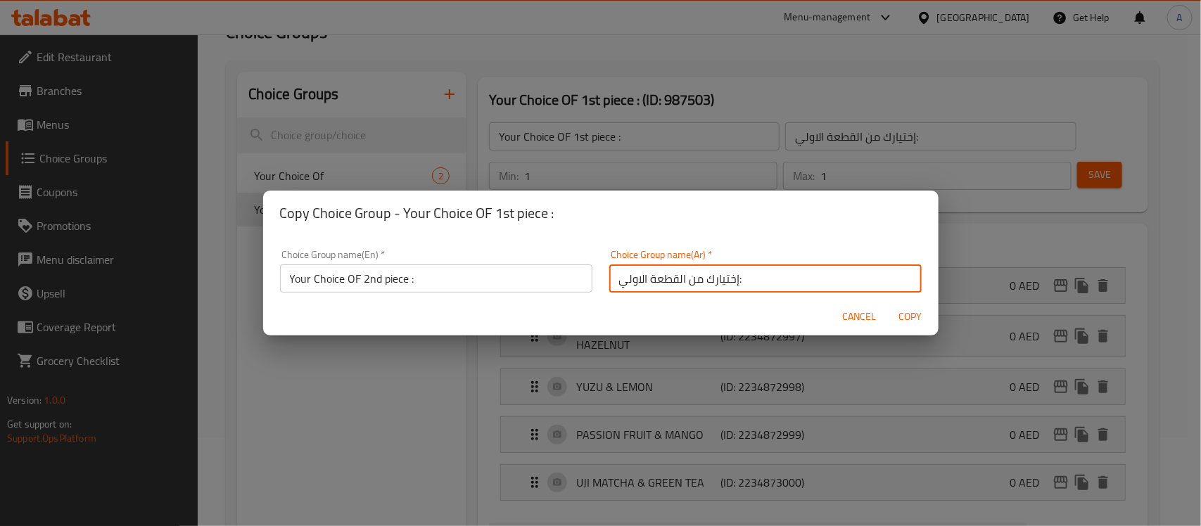
click at [628, 284] on input "إختيارك من القطعة الاولي:" at bounding box center [765, 279] width 312 height 28
type input "إختيارك من القطعة الثانيه:"
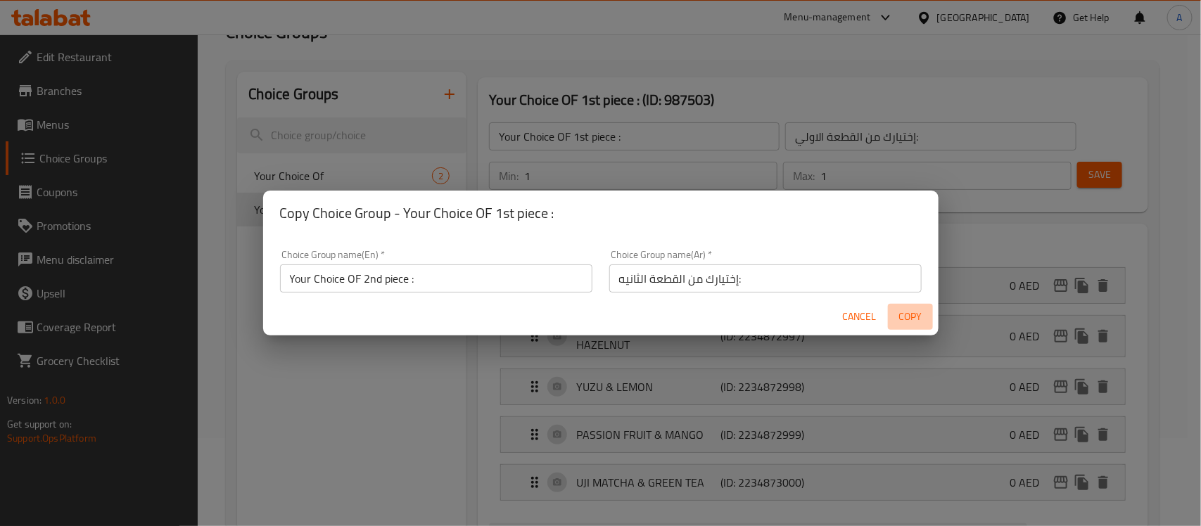
click at [924, 317] on span "Copy" at bounding box center [911, 317] width 34 height 18
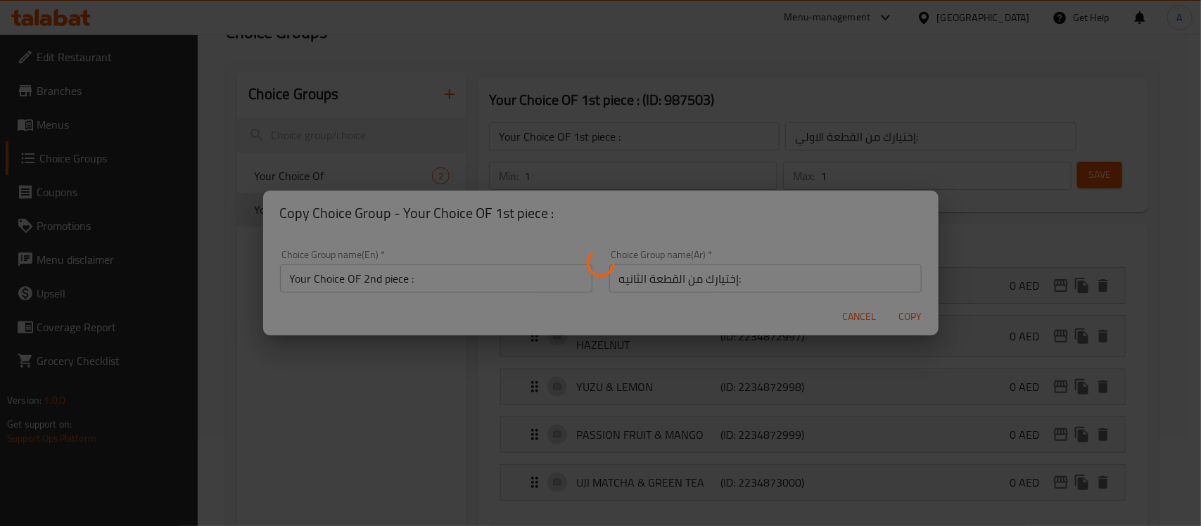
type input "Your Choice OF 2nd piece :"
type input "إختيارك من القطعة الثانيه:"
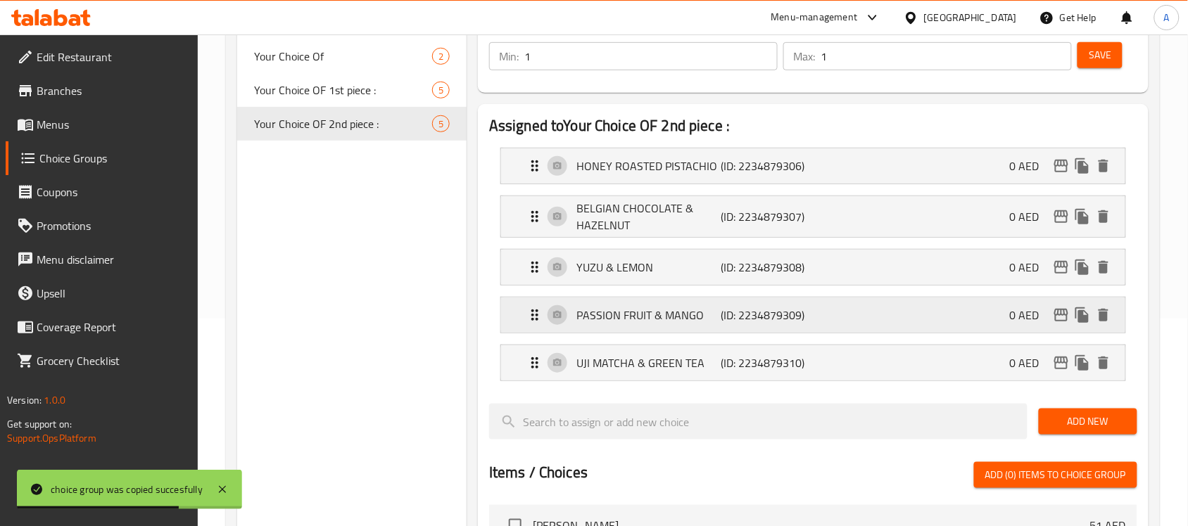
scroll to position [176, 0]
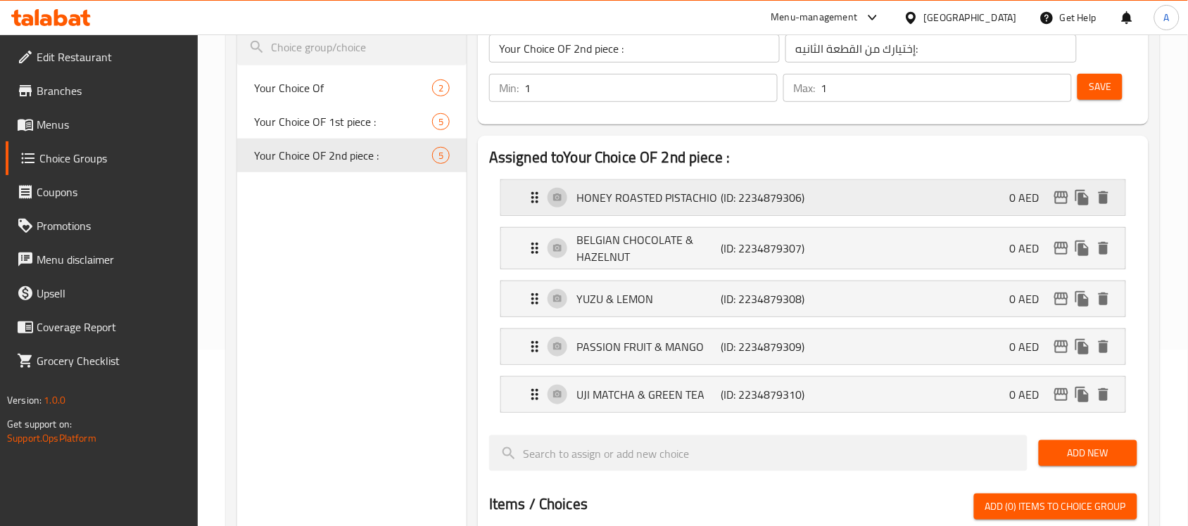
click at [676, 201] on p "HONEY ROASTED PISTACHIO" at bounding box center [648, 197] width 144 height 17
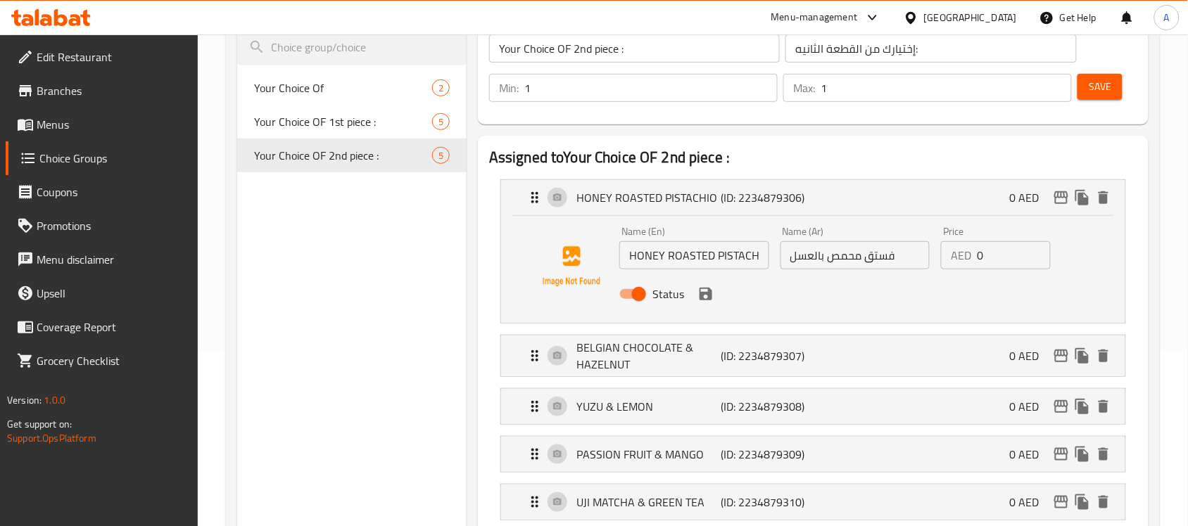
scroll to position [264, 0]
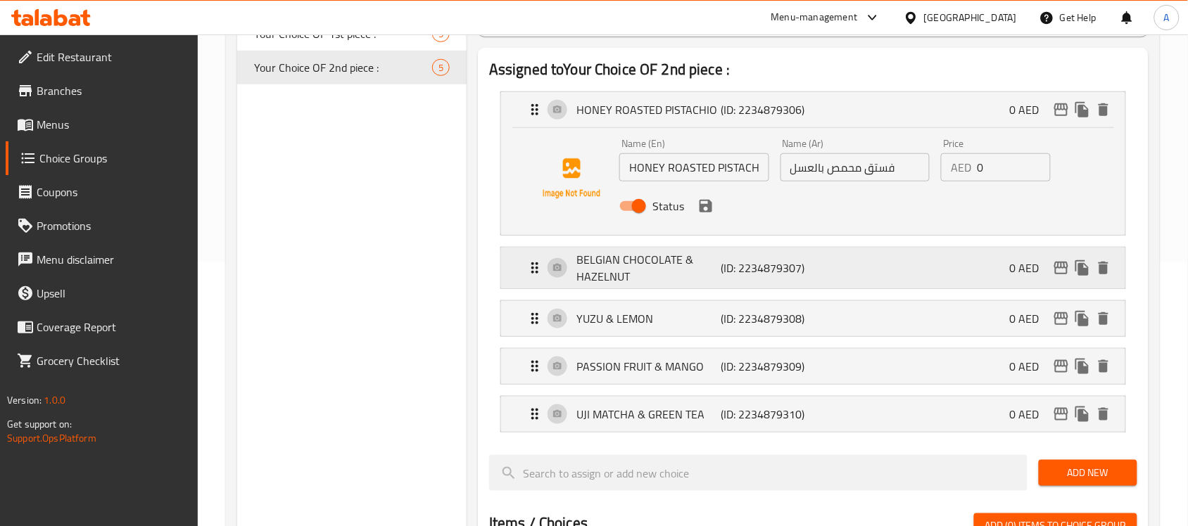
click at [740, 265] on p "(ID: 2234879307)" at bounding box center [769, 268] width 96 height 17
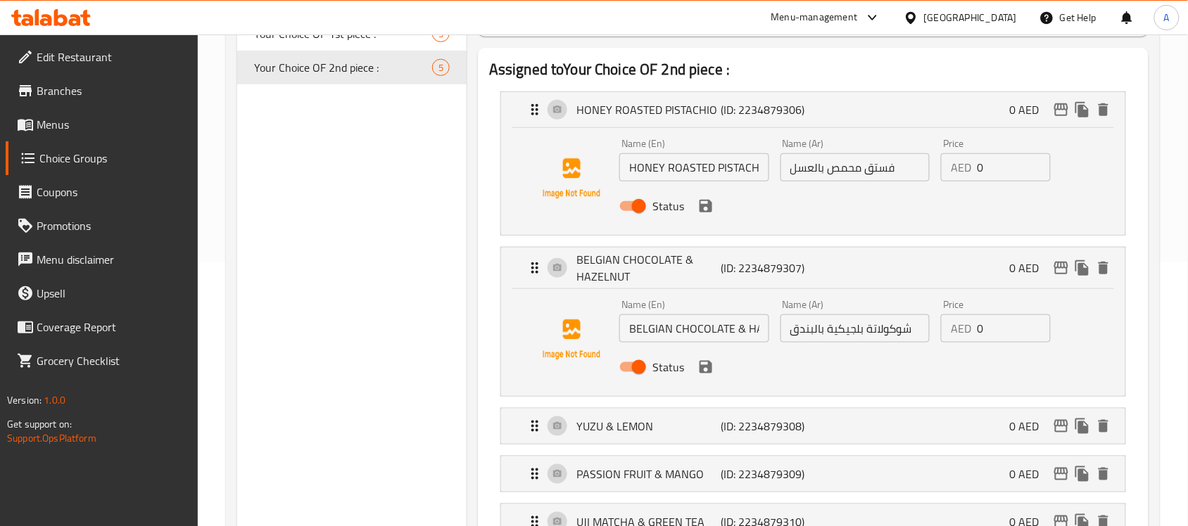
scroll to position [528, 0]
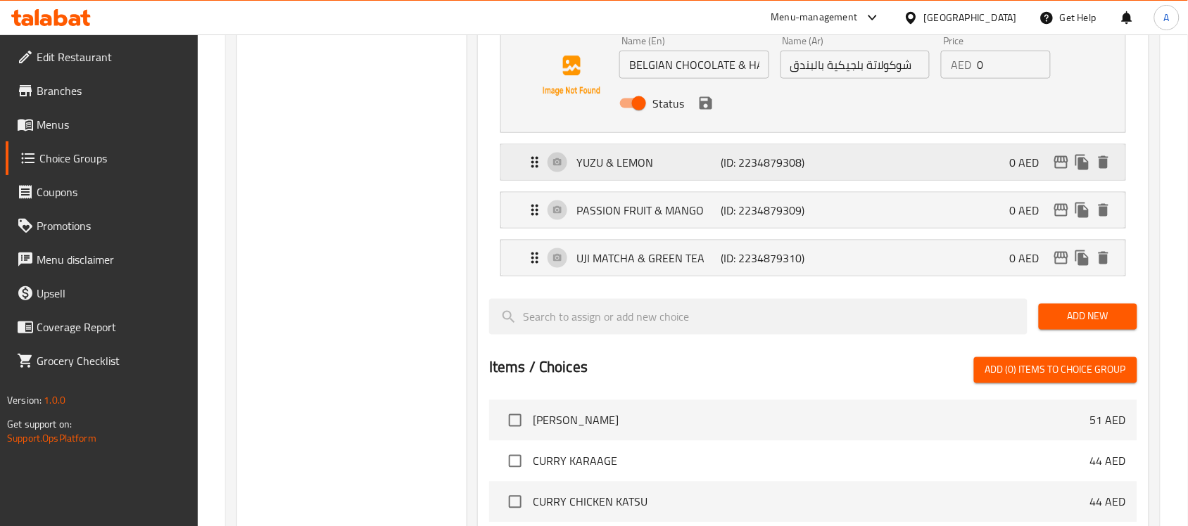
click at [804, 163] on p "(ID: 2234879308)" at bounding box center [769, 162] width 96 height 17
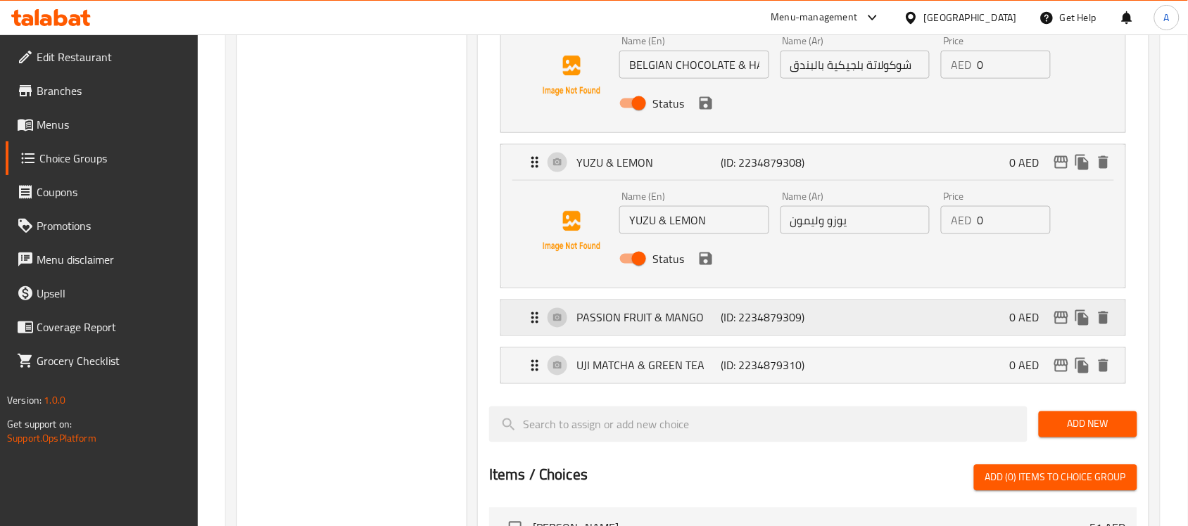
click at [838, 336] on div "PASSION FRUIT & MANGO (ID: 2234879309) 0 AED" at bounding box center [817, 317] width 582 height 35
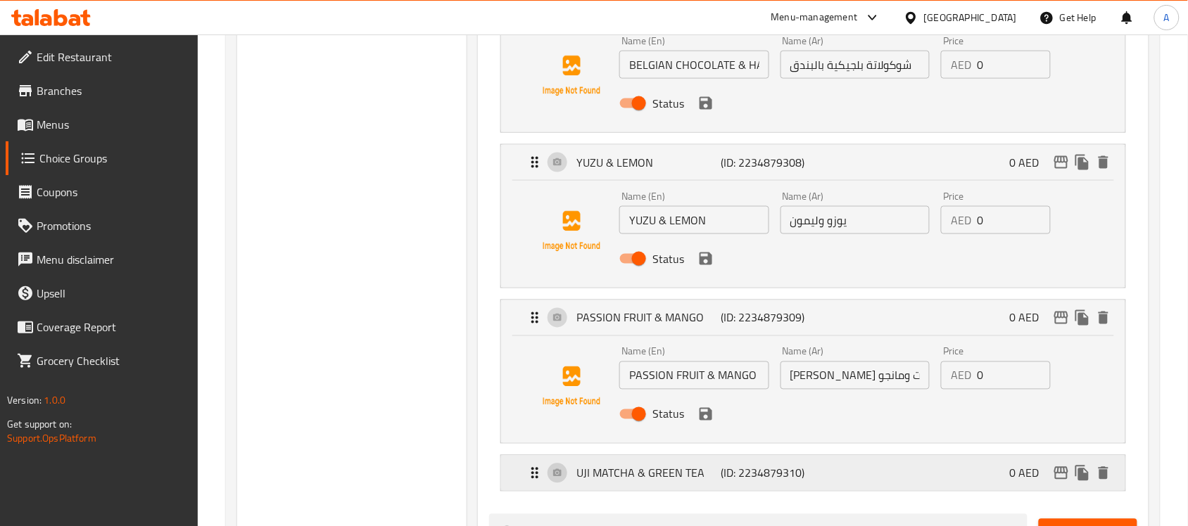
click at [835, 462] on div "UJI MATCHA & GREEN TEA (ID: 2234879310) 0 AED" at bounding box center [817, 473] width 582 height 35
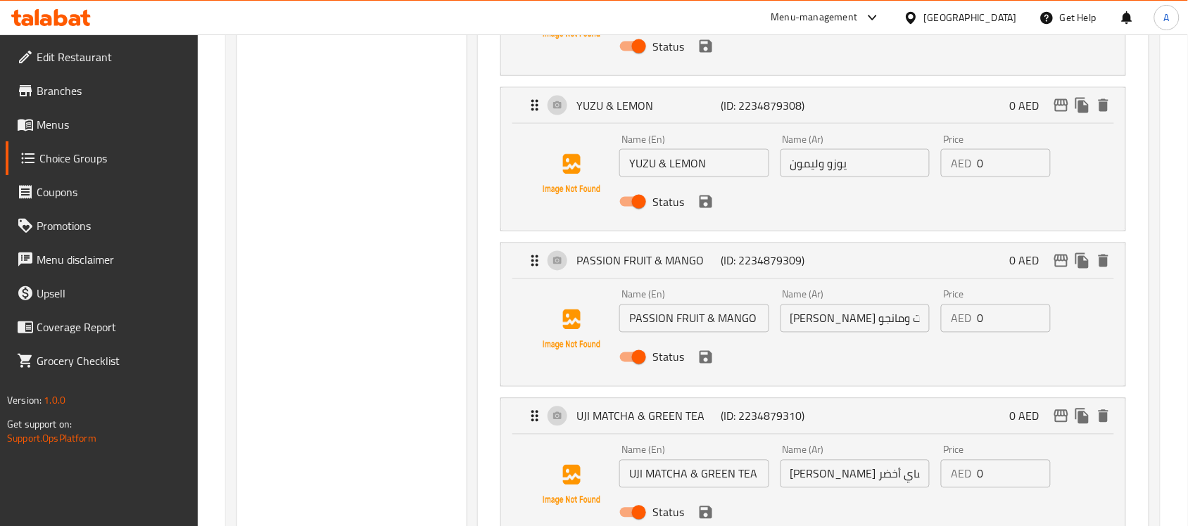
scroll to position [704, 0]
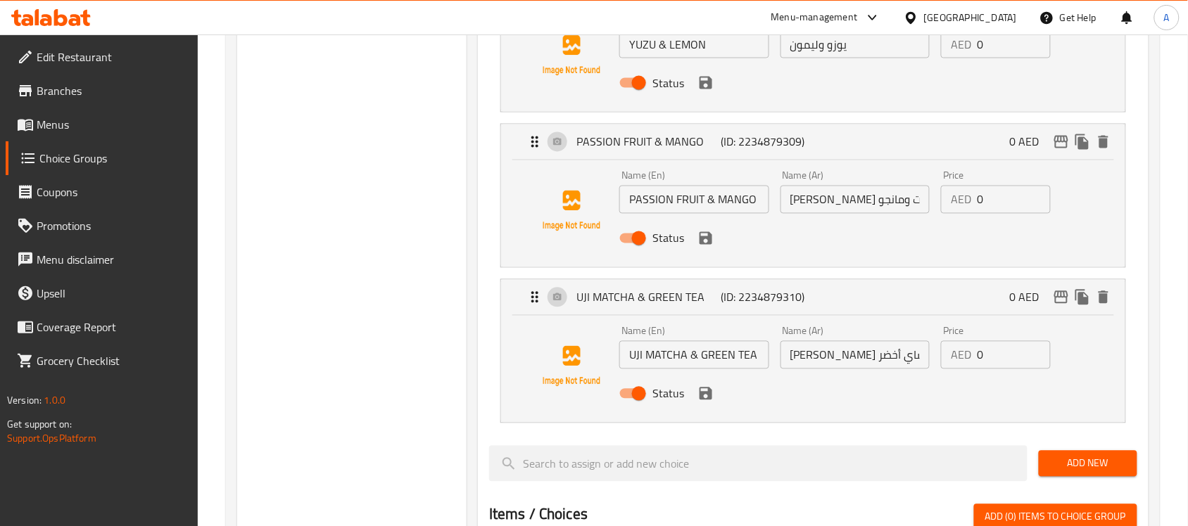
click at [414, 431] on div "Choice Groups Your Choice Of 2 Your Choice OF 1st piece : 5 Your Choice OF 2nd …" at bounding box center [351, 214] width 229 height 1517
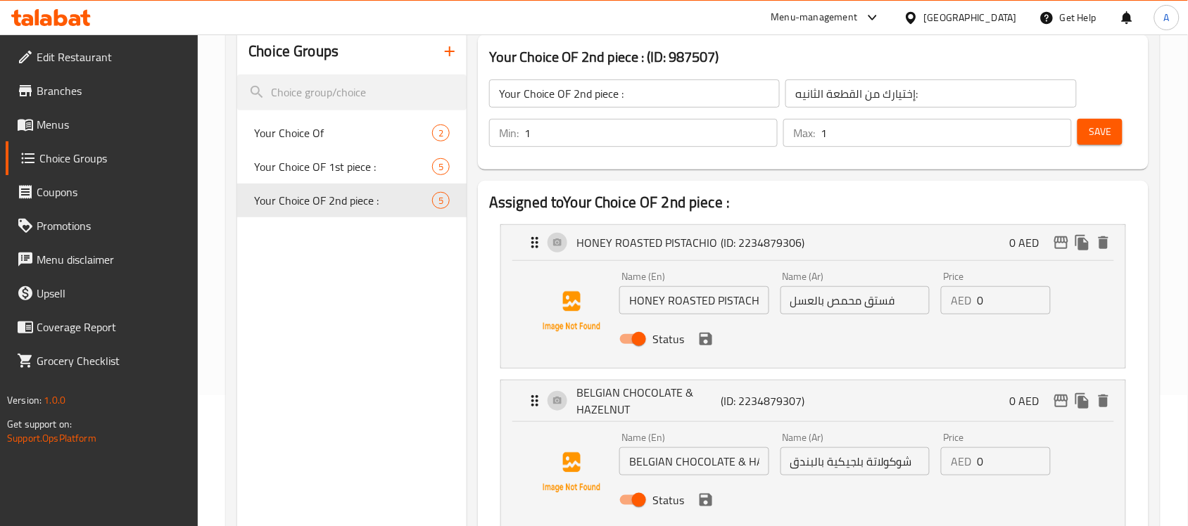
scroll to position [0, 0]
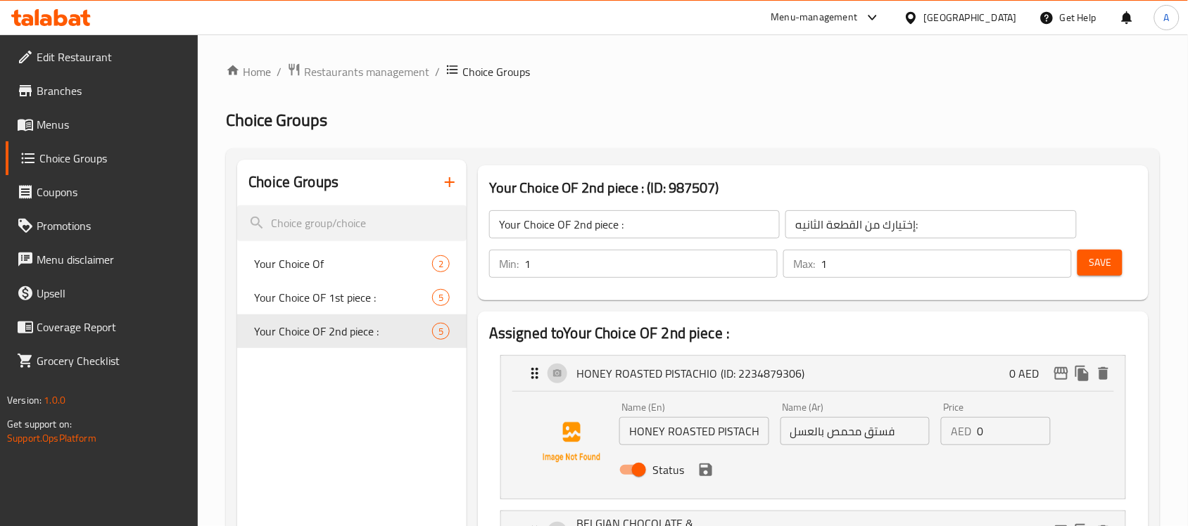
click at [79, 129] on span "Menus" at bounding box center [112, 124] width 151 height 17
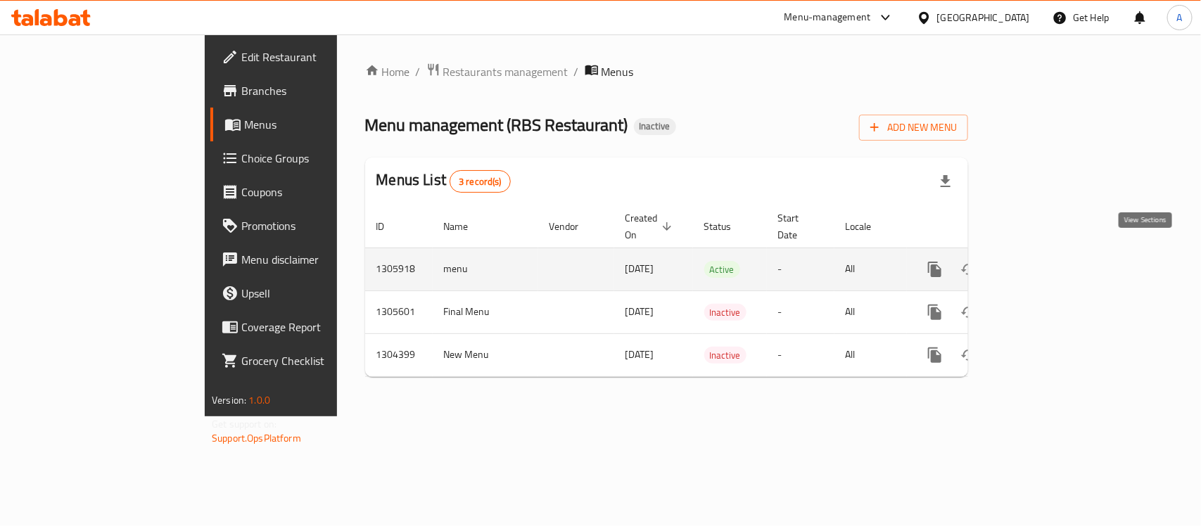
click at [1045, 261] on icon "enhanced table" at bounding box center [1036, 269] width 17 height 17
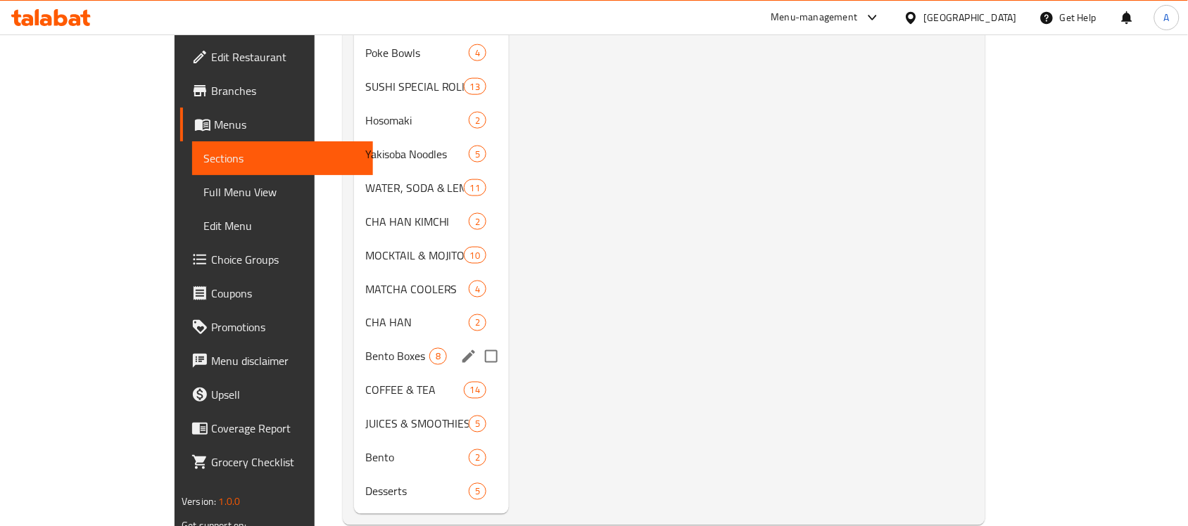
scroll to position [503, 0]
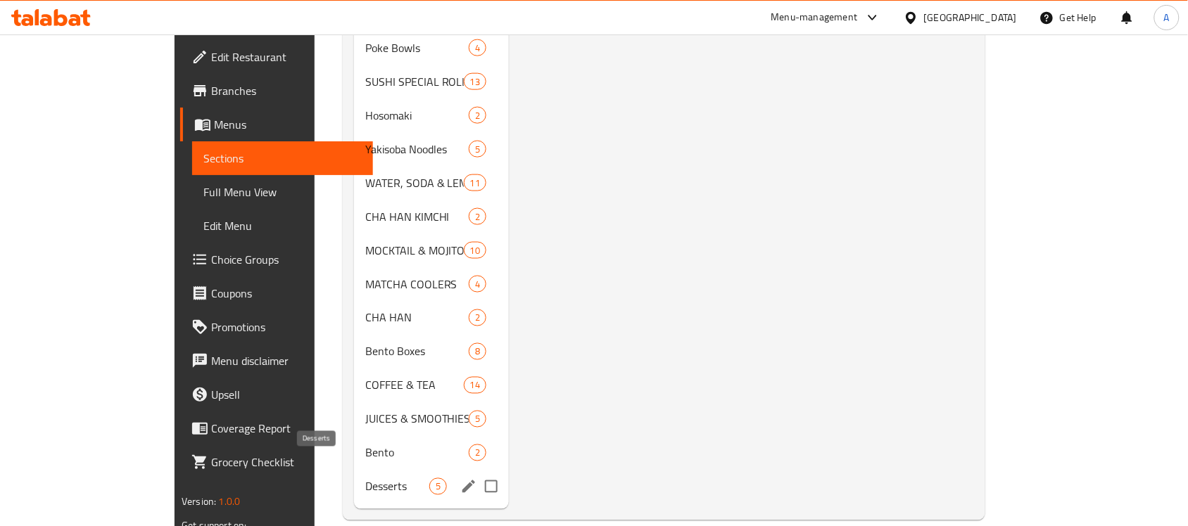
click at [365, 479] on span "Desserts" at bounding box center [397, 487] width 64 height 17
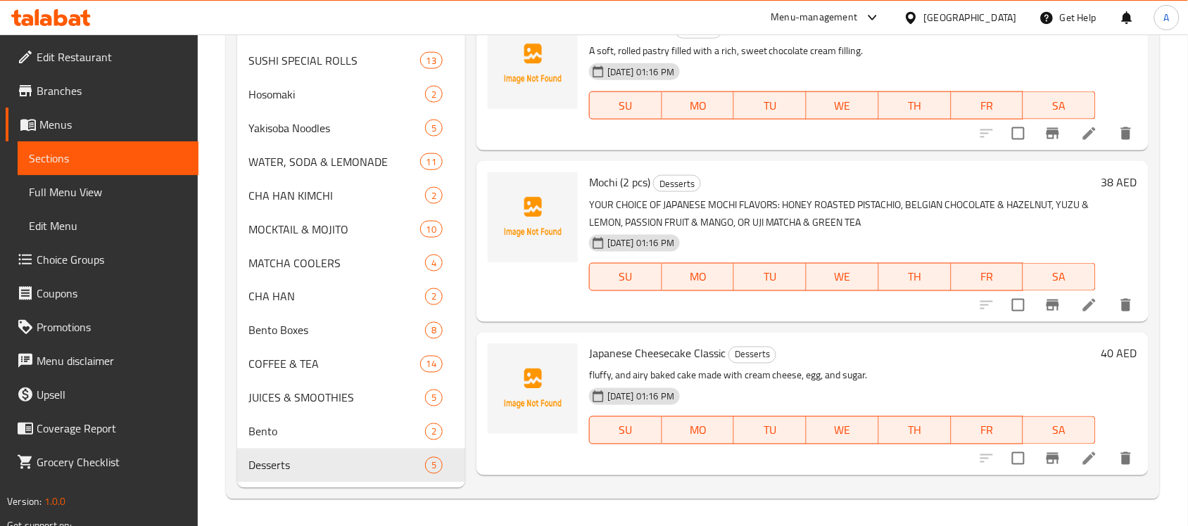
scroll to position [415, 0]
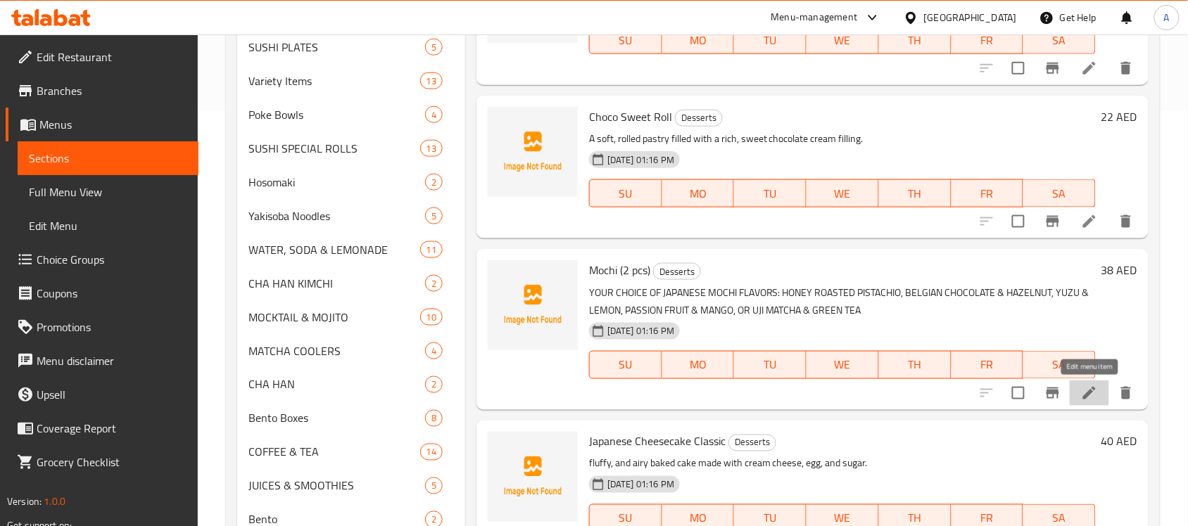
click at [1088, 401] on icon at bounding box center [1089, 393] width 17 height 17
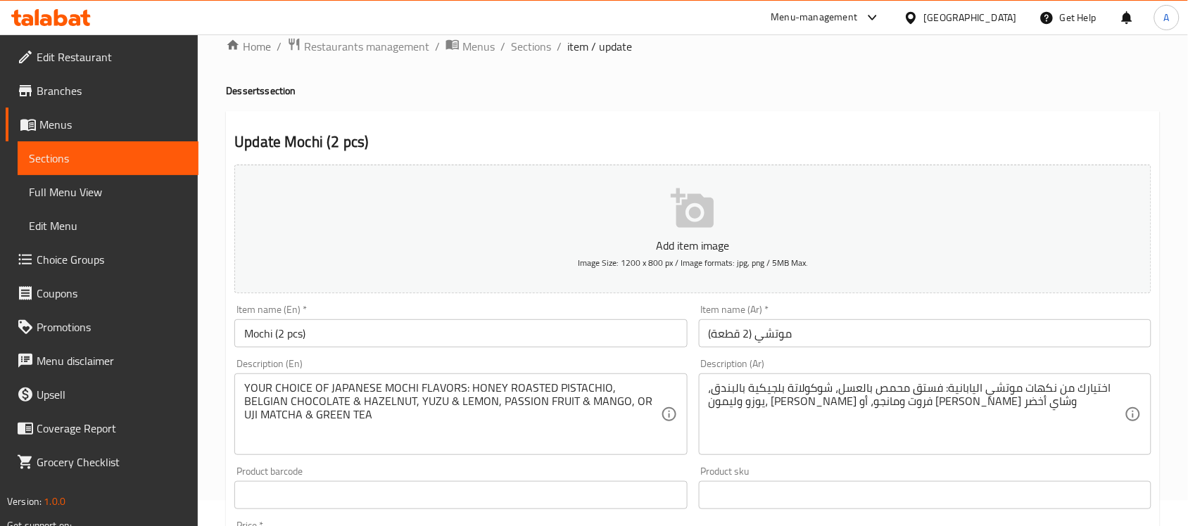
scroll to position [465, 0]
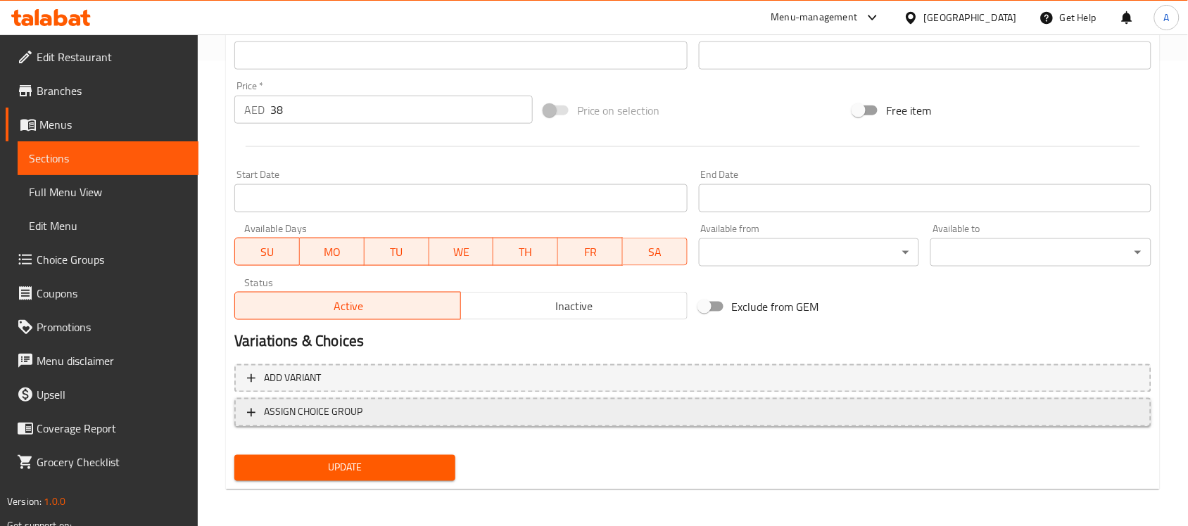
click at [388, 412] on span "ASSIGN CHOICE GROUP" at bounding box center [693, 413] width 892 height 18
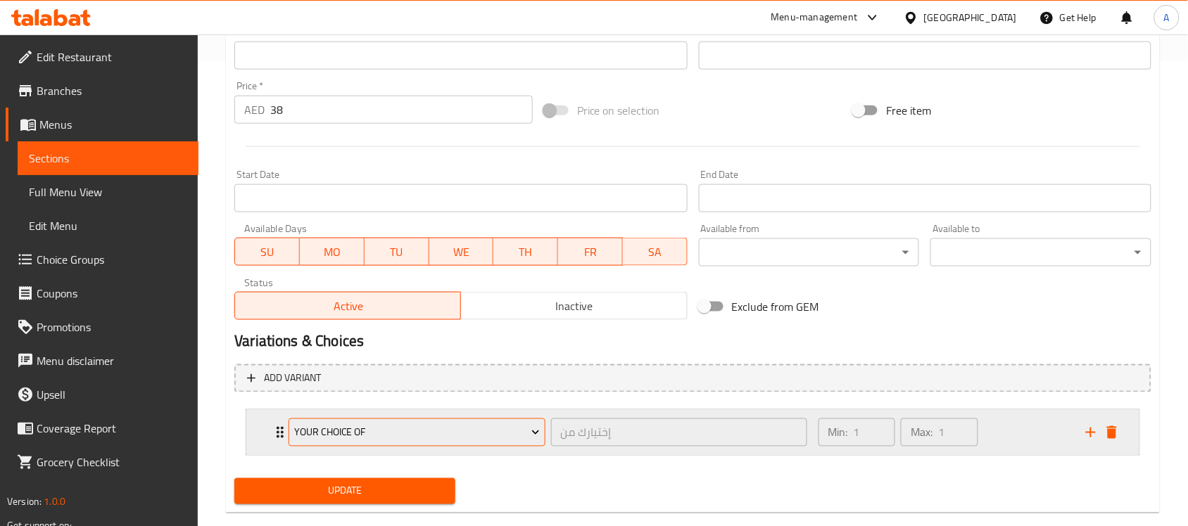
click at [401, 431] on span "Your Choice Of" at bounding box center [417, 433] width 246 height 18
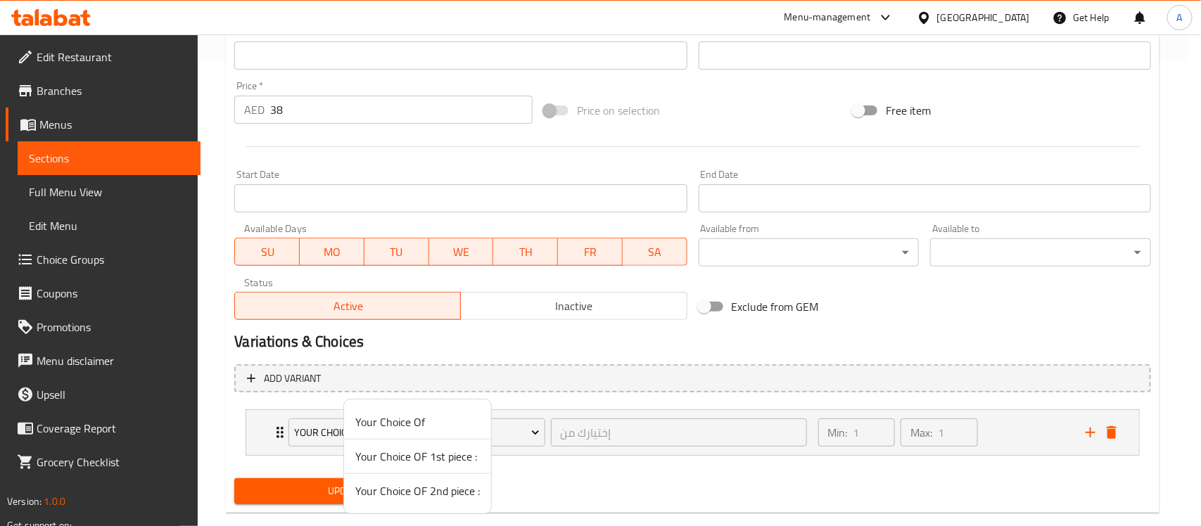
click at [413, 452] on span "Your Choice OF 1st piece :" at bounding box center [417, 456] width 125 height 17
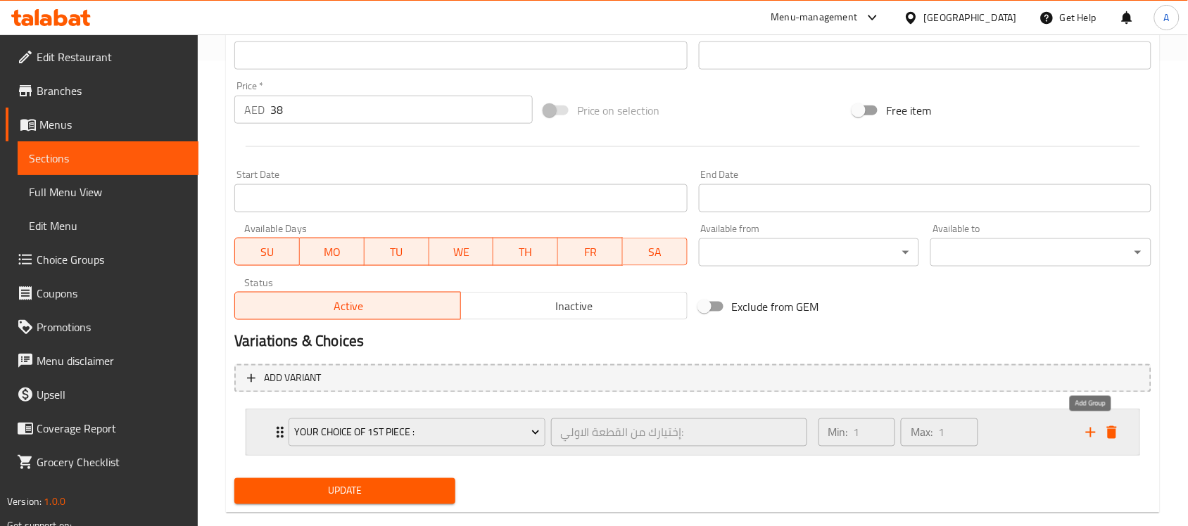
click at [1089, 430] on icon "add" at bounding box center [1090, 432] width 17 height 17
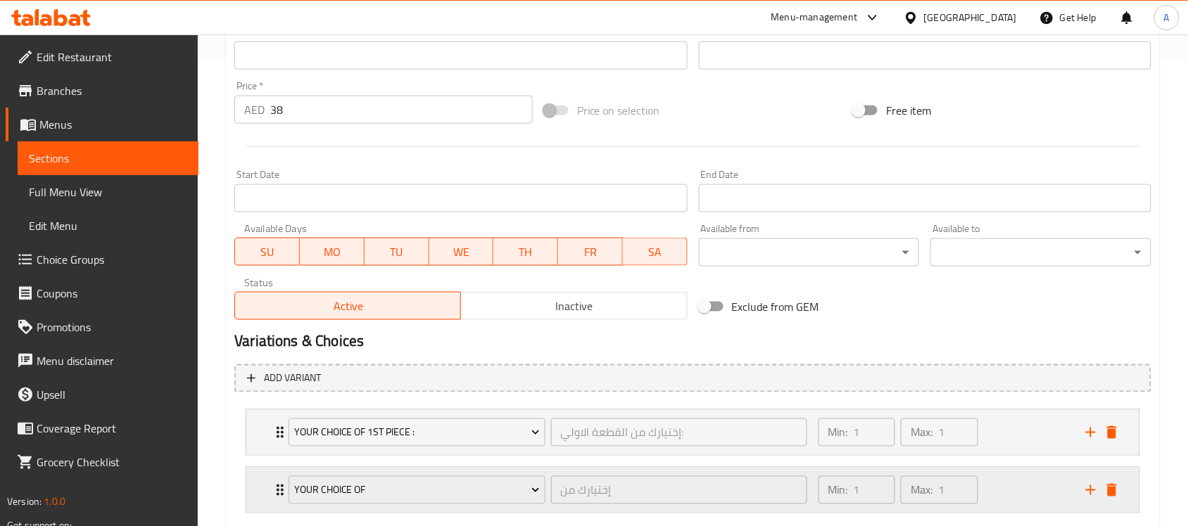
scroll to position [549, 0]
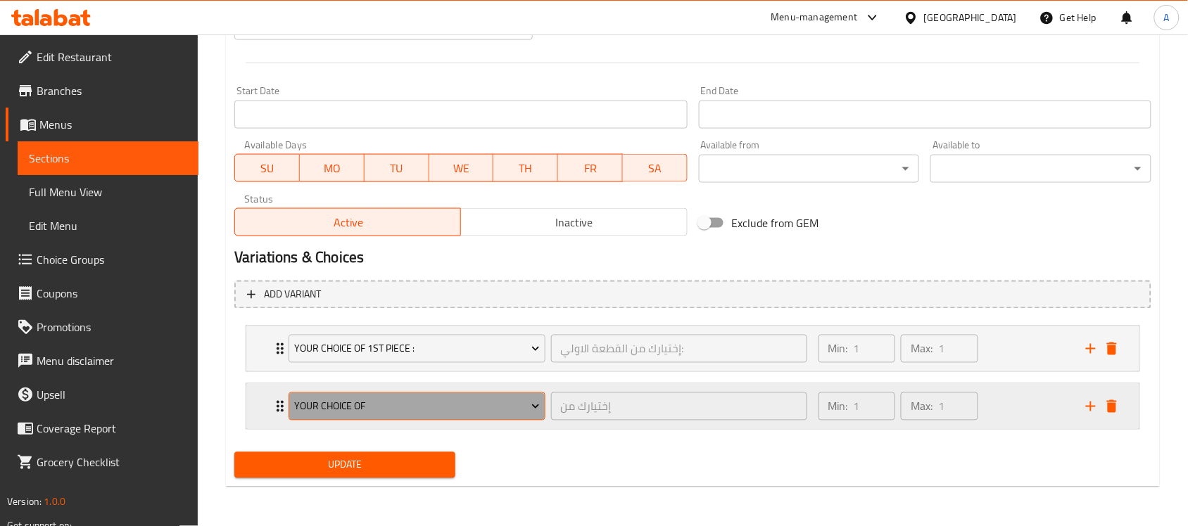
click at [480, 405] on span "Your Choice Of" at bounding box center [417, 407] width 246 height 18
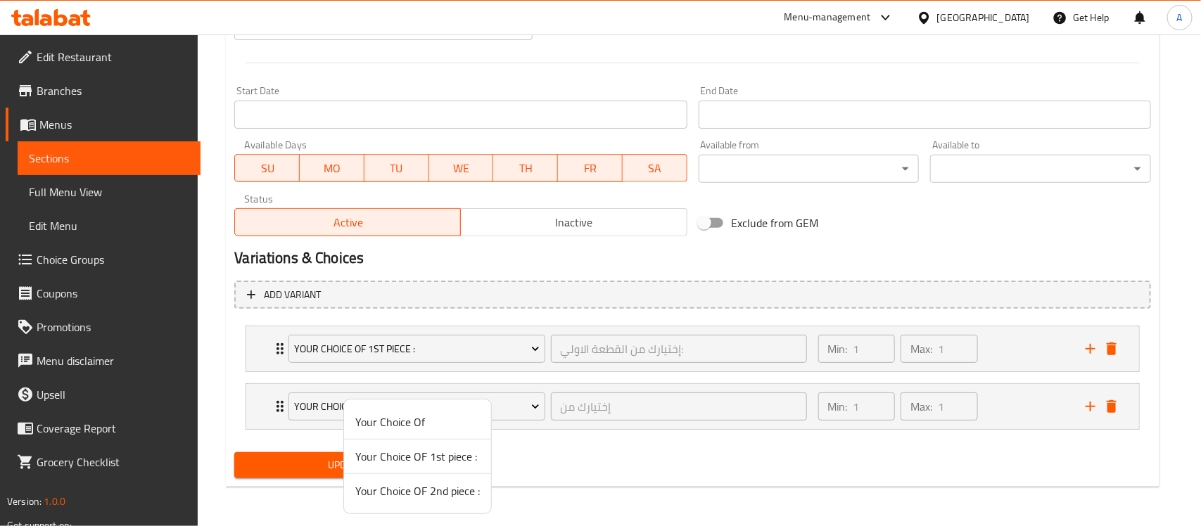
click at [441, 490] on span "Your Choice OF 2nd piece :" at bounding box center [417, 491] width 125 height 17
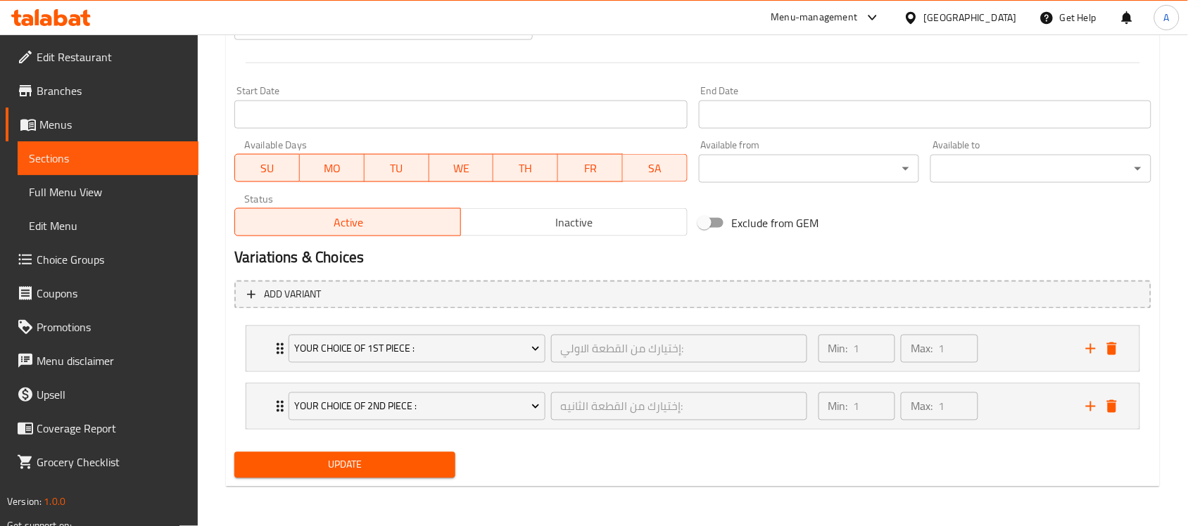
click at [328, 465] on span "Update" at bounding box center [345, 466] width 198 height 18
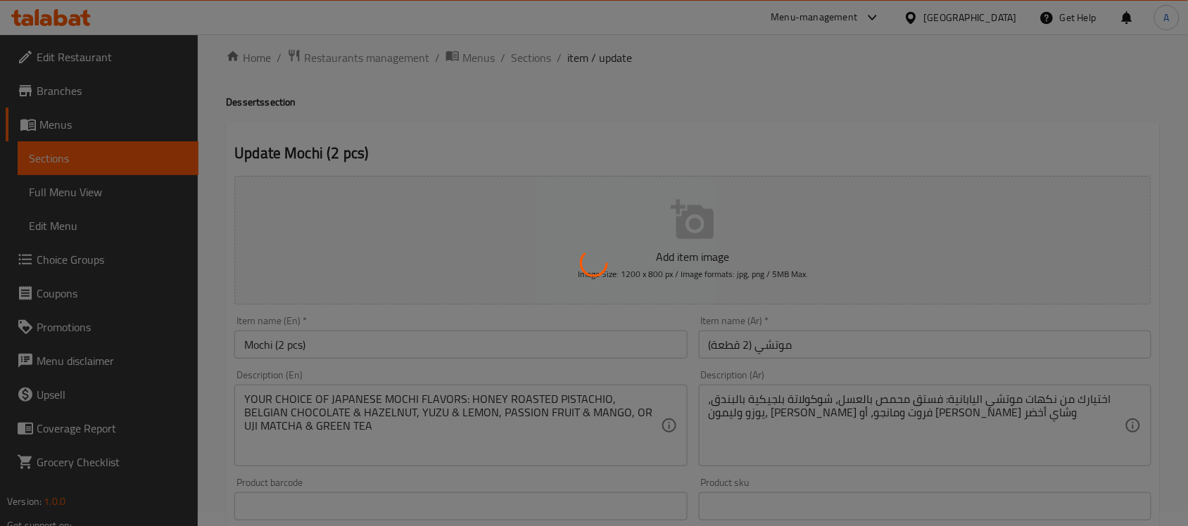
scroll to position [0, 0]
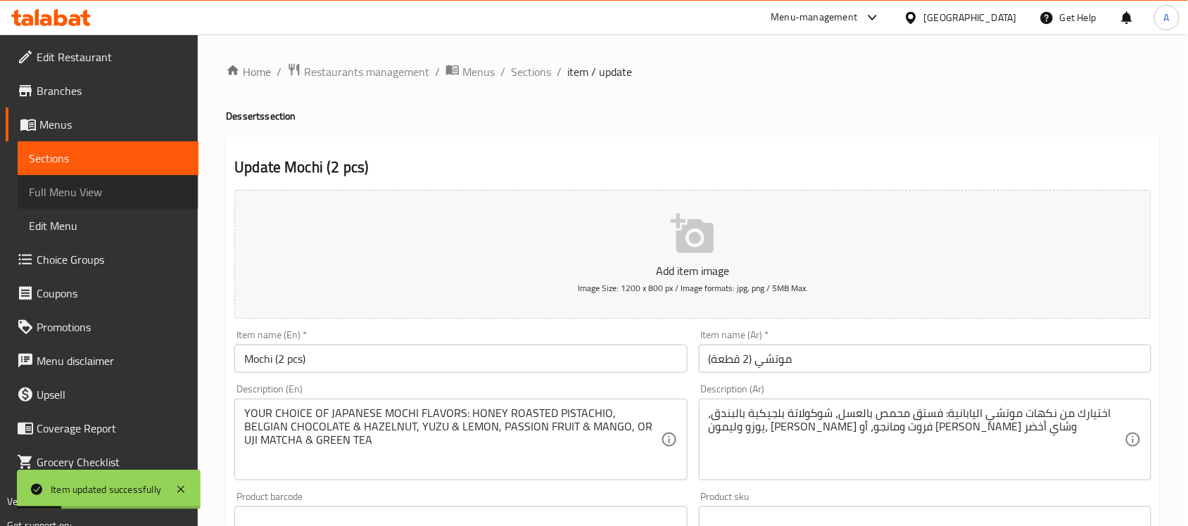
click at [103, 191] on span "Full Menu View" at bounding box center [108, 192] width 158 height 17
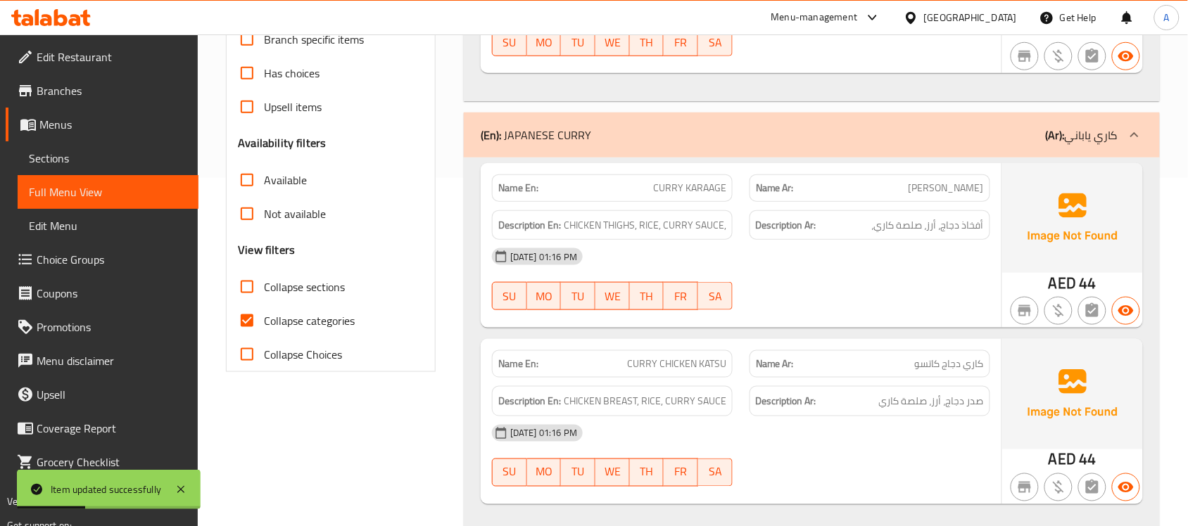
scroll to position [352, 0]
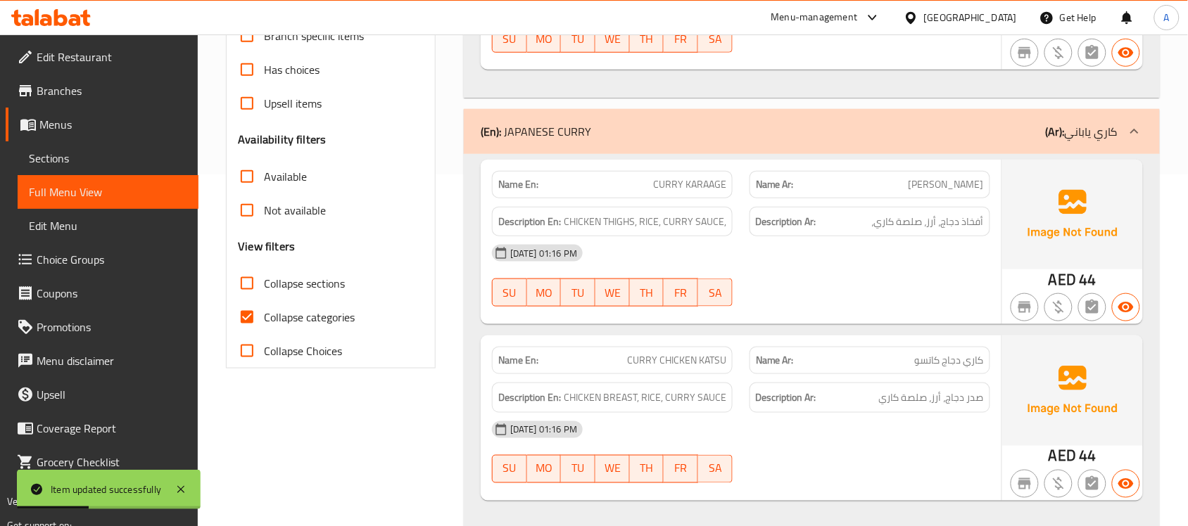
click at [247, 315] on input "Collapse categories" at bounding box center [247, 317] width 34 height 34
checkbox input "false"
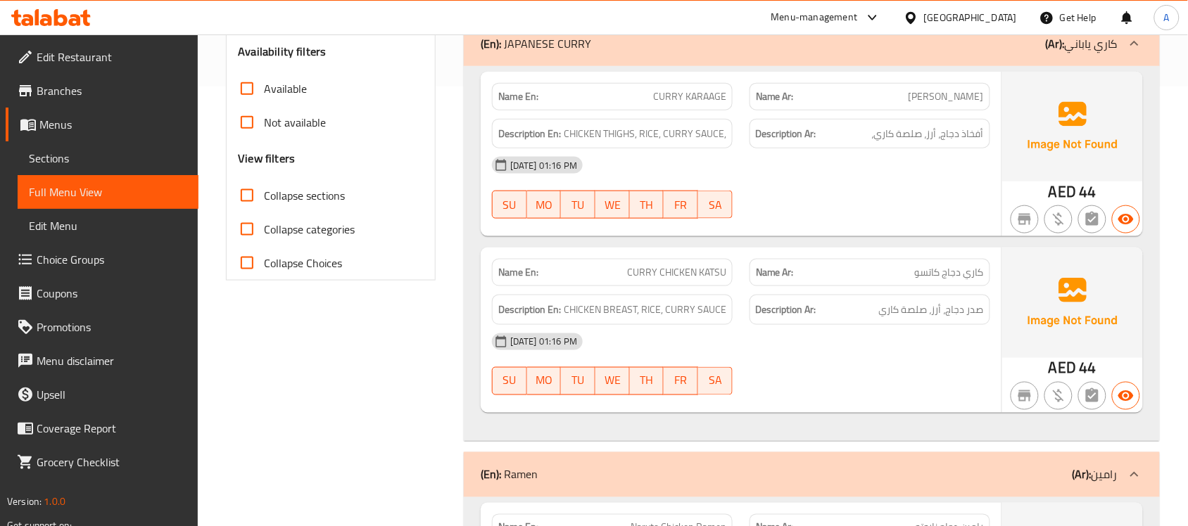
scroll to position [0, 0]
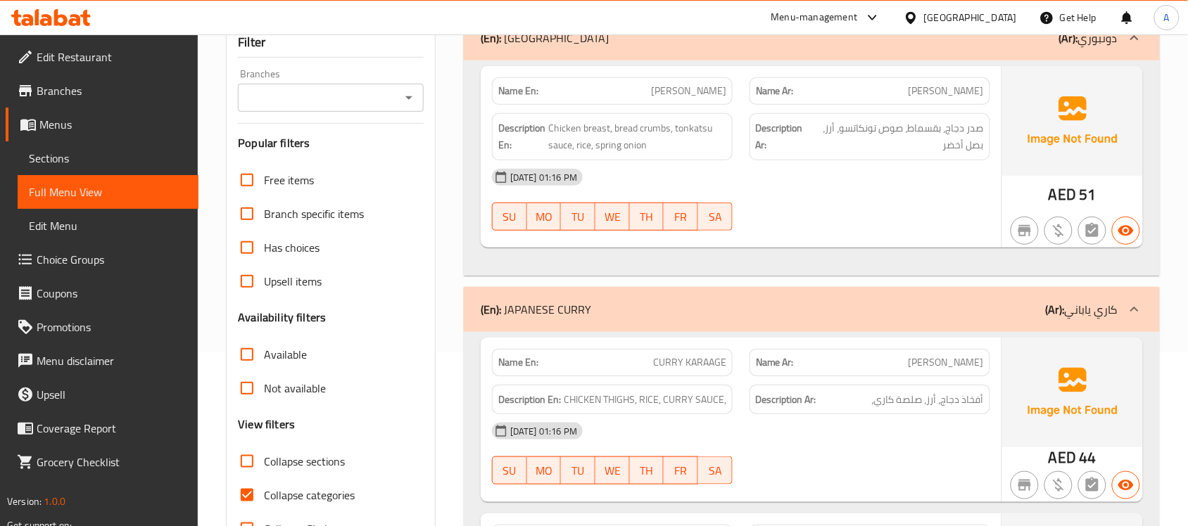
scroll to position [88, 0]
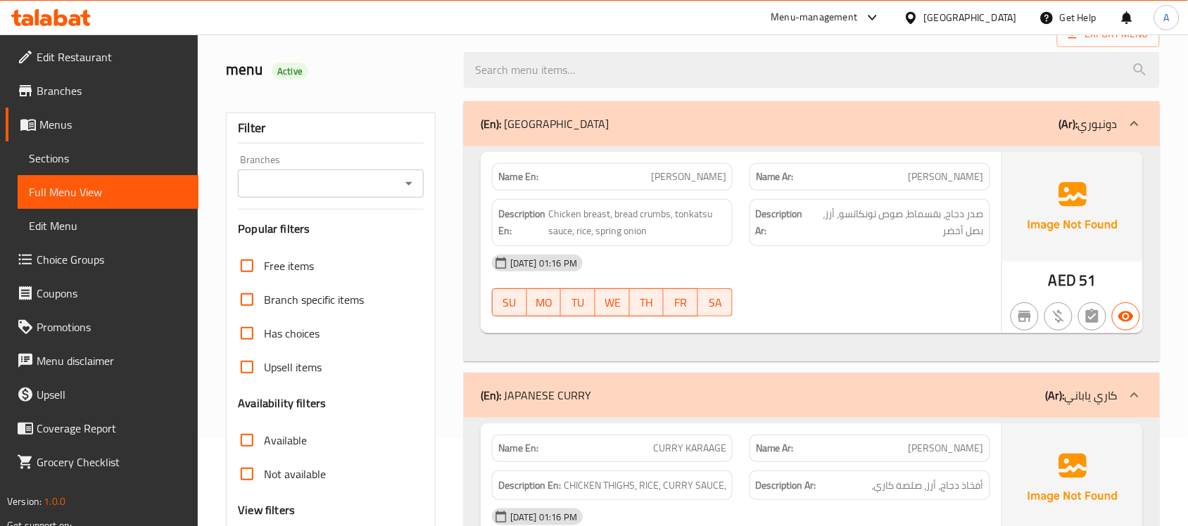
click at [69, 153] on span "Sections" at bounding box center [108, 158] width 158 height 17
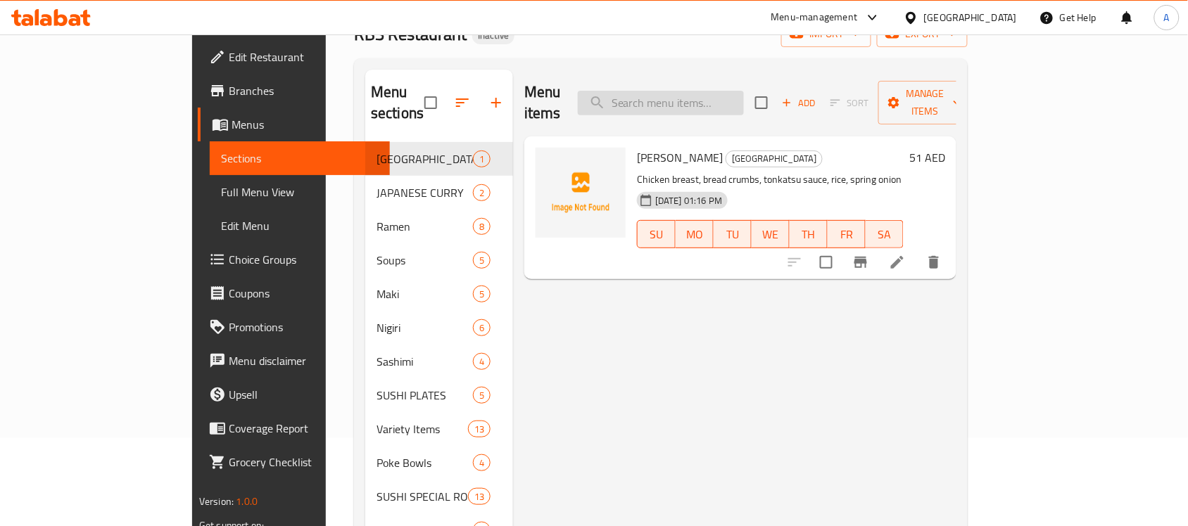
click at [744, 93] on input "search" at bounding box center [661, 103] width 166 height 25
paste input "Margarita"
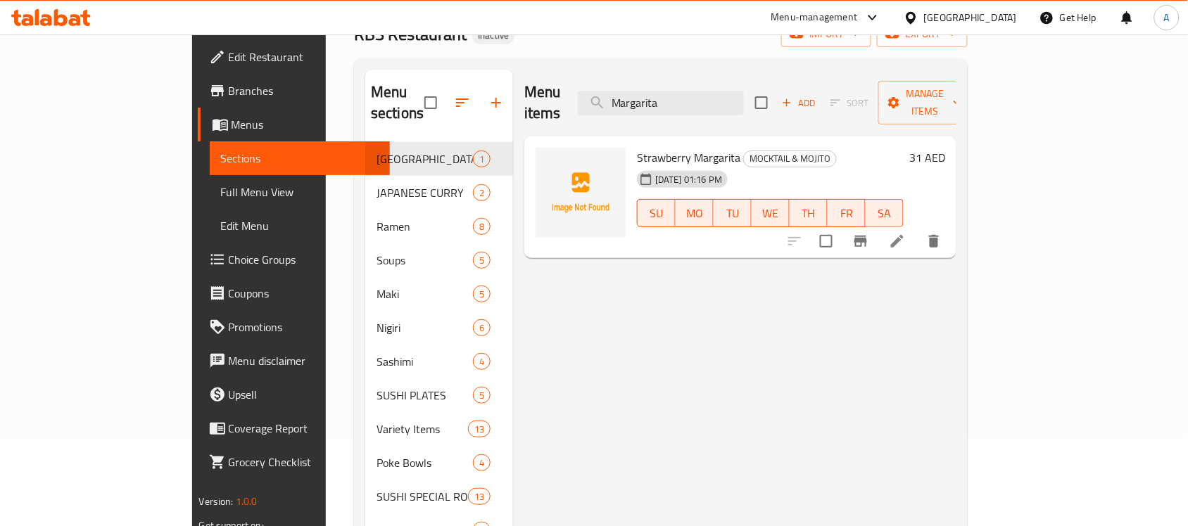
type input "Margarita"
click at [942, 233] on icon "delete" at bounding box center [933, 241] width 17 height 17
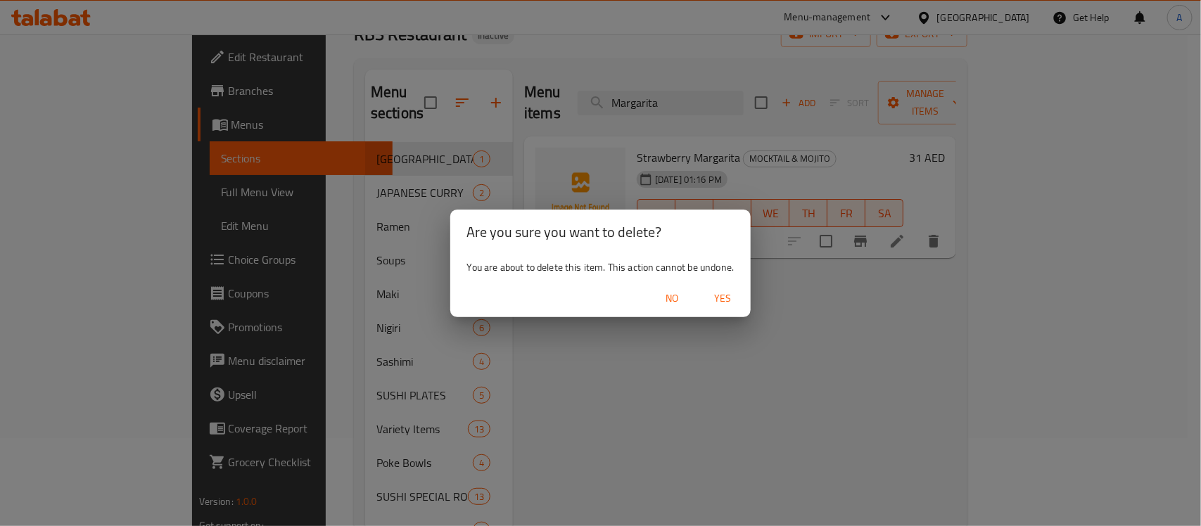
drag, startPoint x: 723, startPoint y: 304, endPoint x: 683, endPoint y: 313, distance: 41.1
click at [723, 304] on span "Yes" at bounding box center [723, 299] width 34 height 18
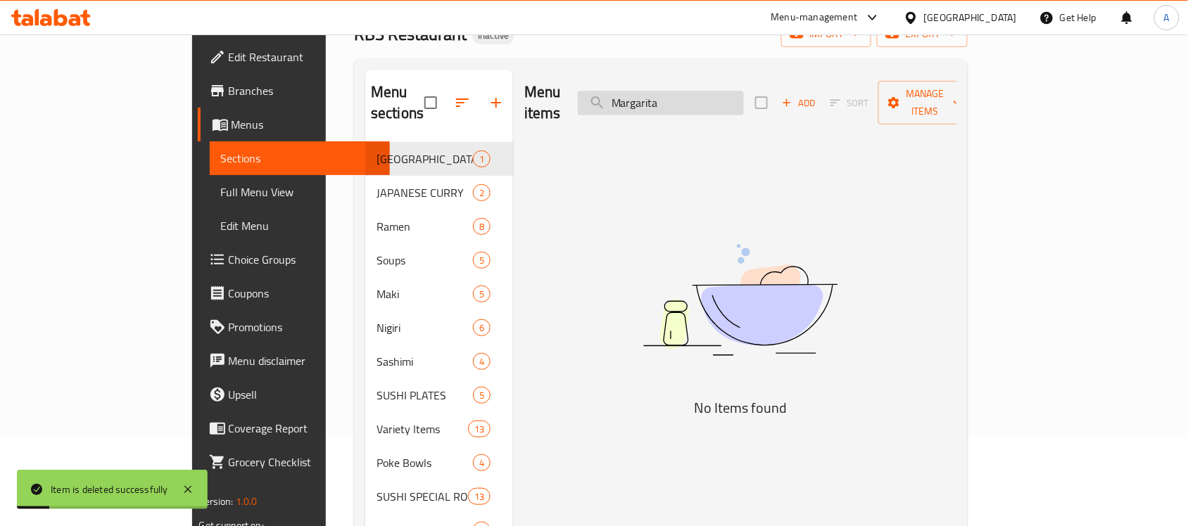
click at [744, 96] on input "Margarita" at bounding box center [661, 103] width 166 height 25
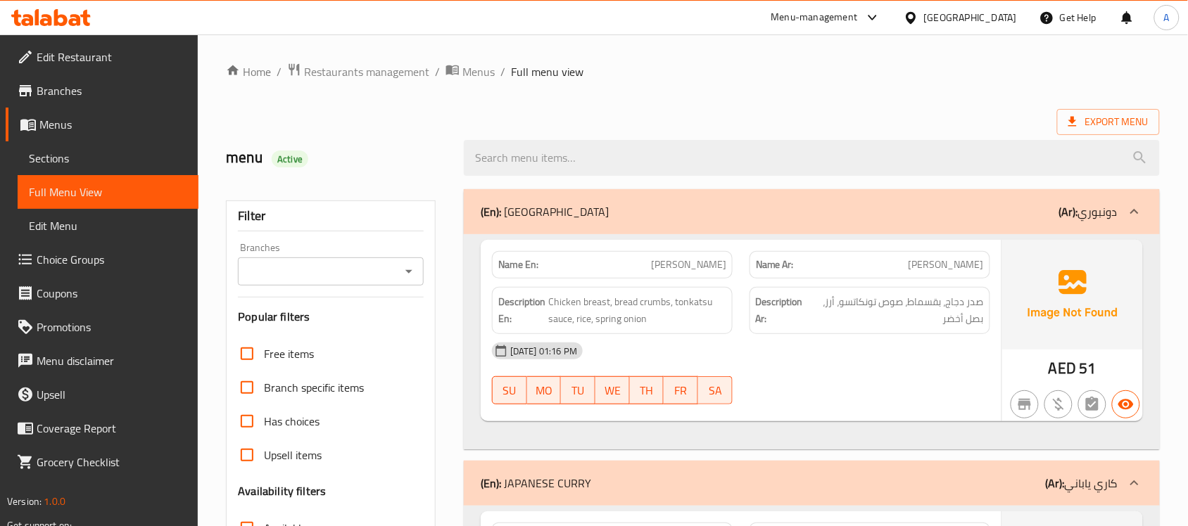
scroll to position [352, 0]
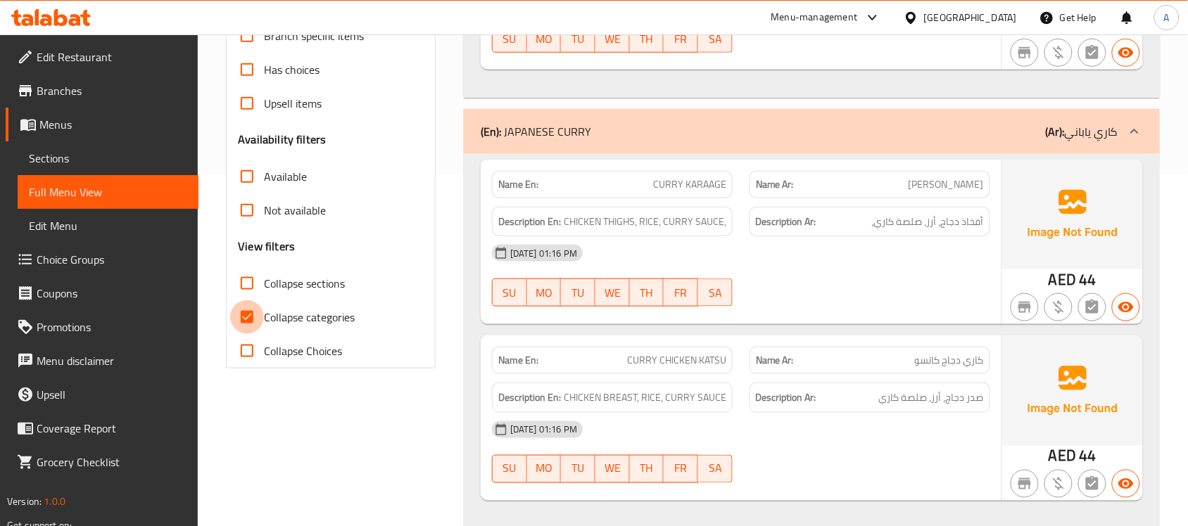
click at [252, 315] on input "Collapse categories" at bounding box center [247, 317] width 34 height 34
checkbox input "false"
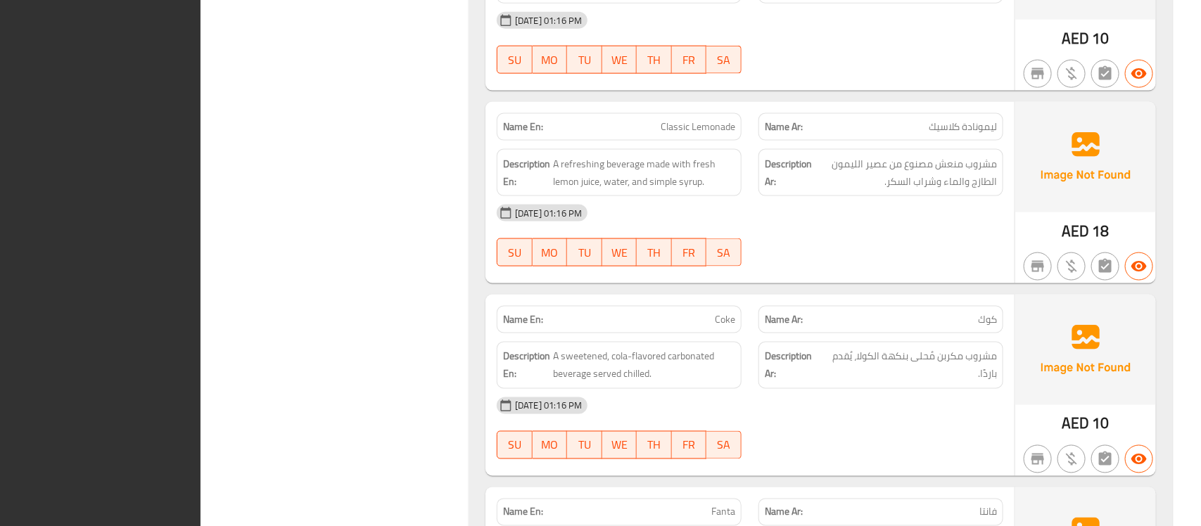
scroll to position [0, 0]
